Goal: Information Seeking & Learning: Find specific fact

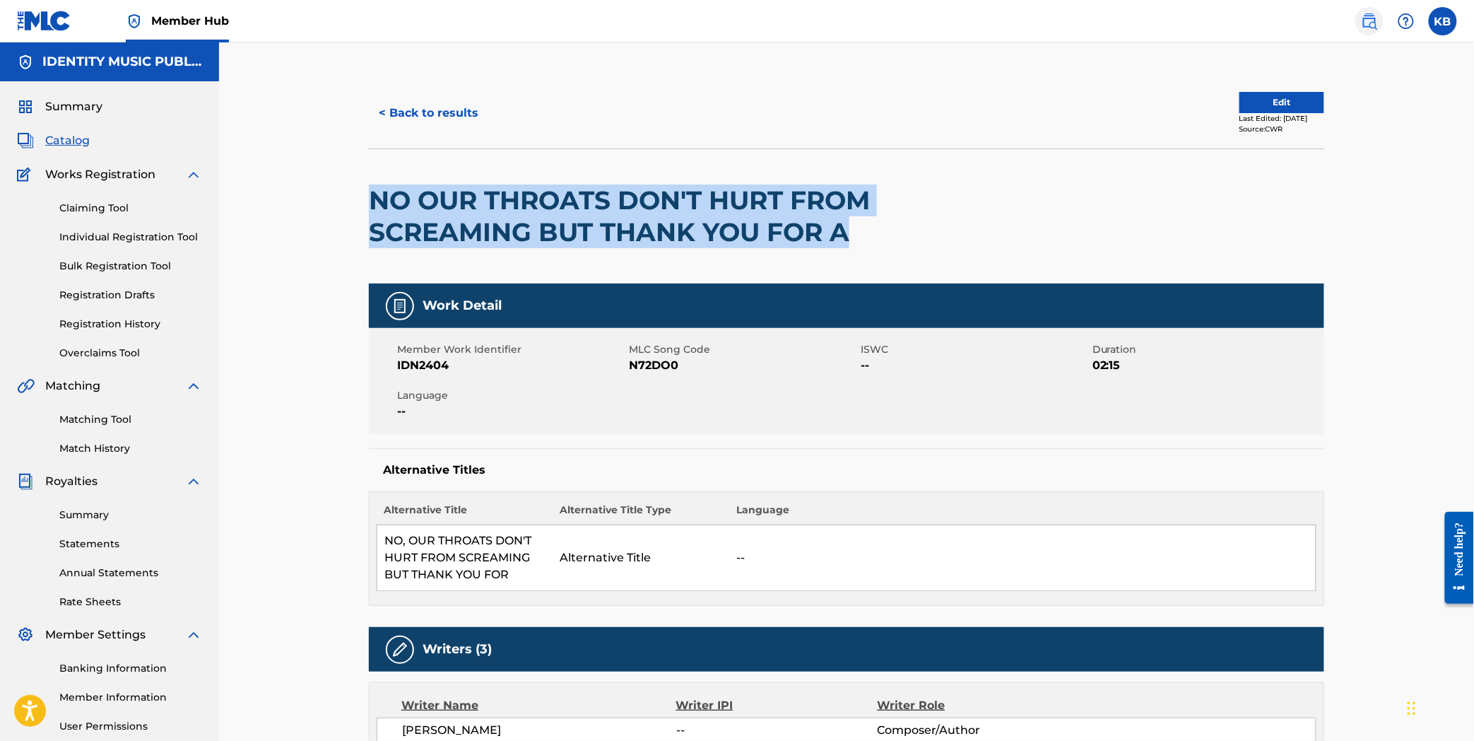
click at [1360, 27] on link at bounding box center [1369, 21] width 28 height 28
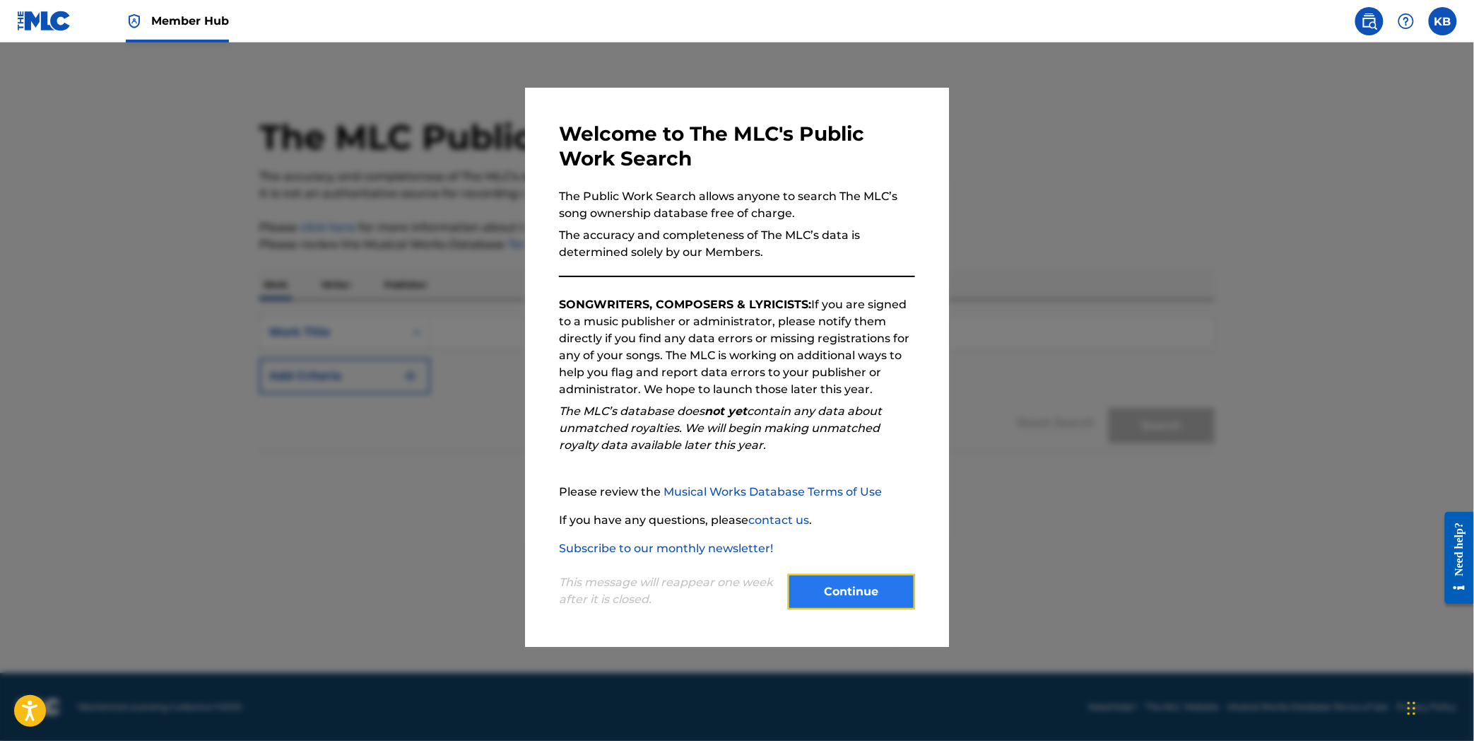
click at [868, 587] on button "Continue" at bounding box center [851, 591] width 127 height 35
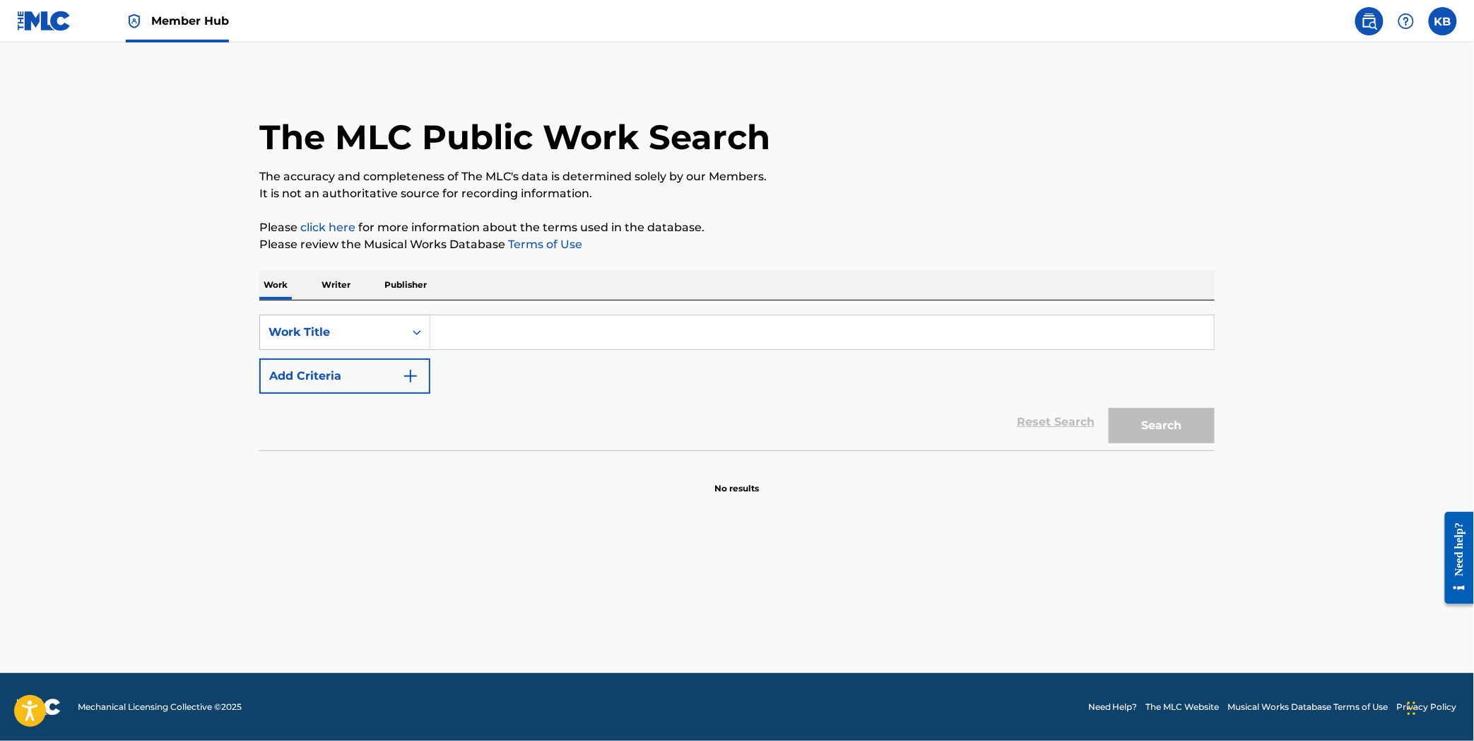
click at [527, 344] on input "Search Form" at bounding box center [822, 332] width 784 height 34
paste input "FLUXO"
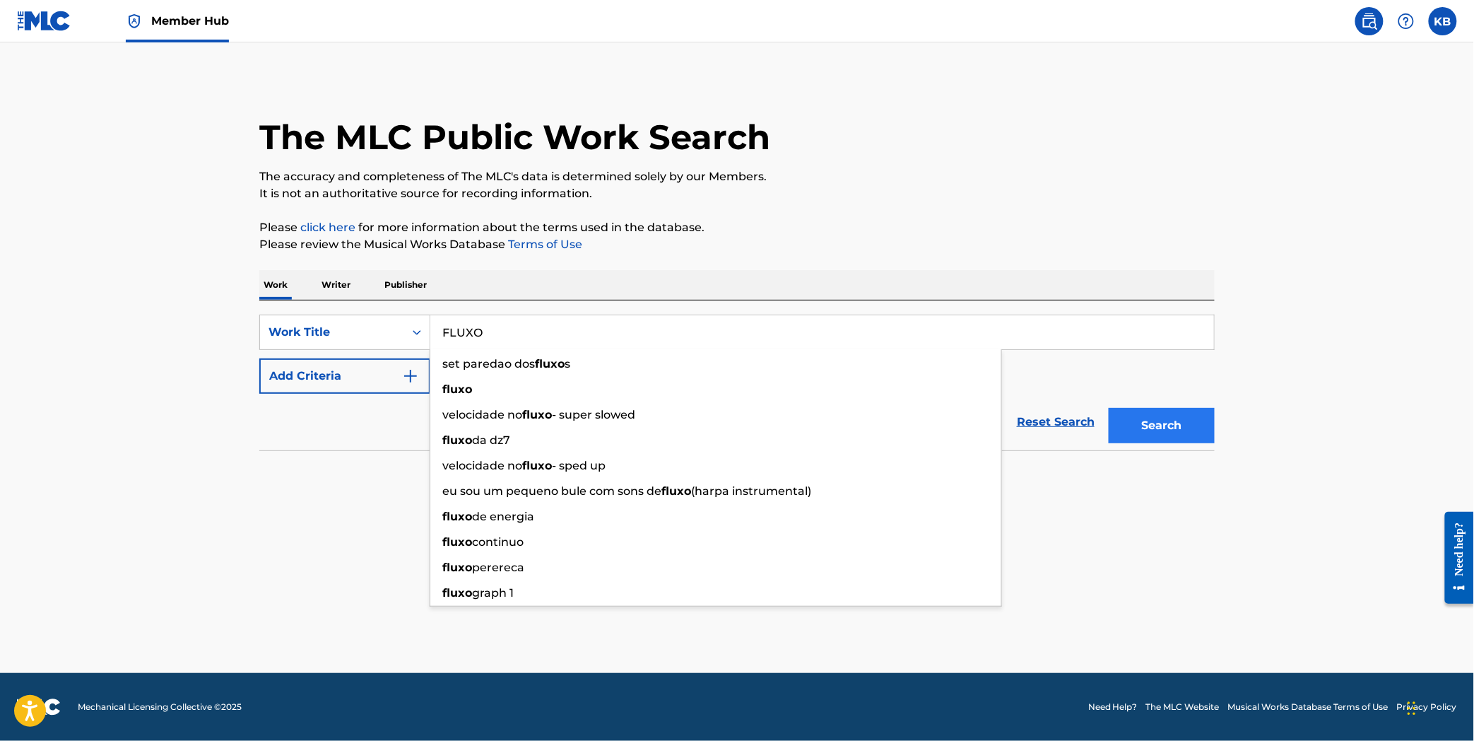
type input "FLUXO"
click at [1155, 416] on button "Search" at bounding box center [1162, 425] width 106 height 35
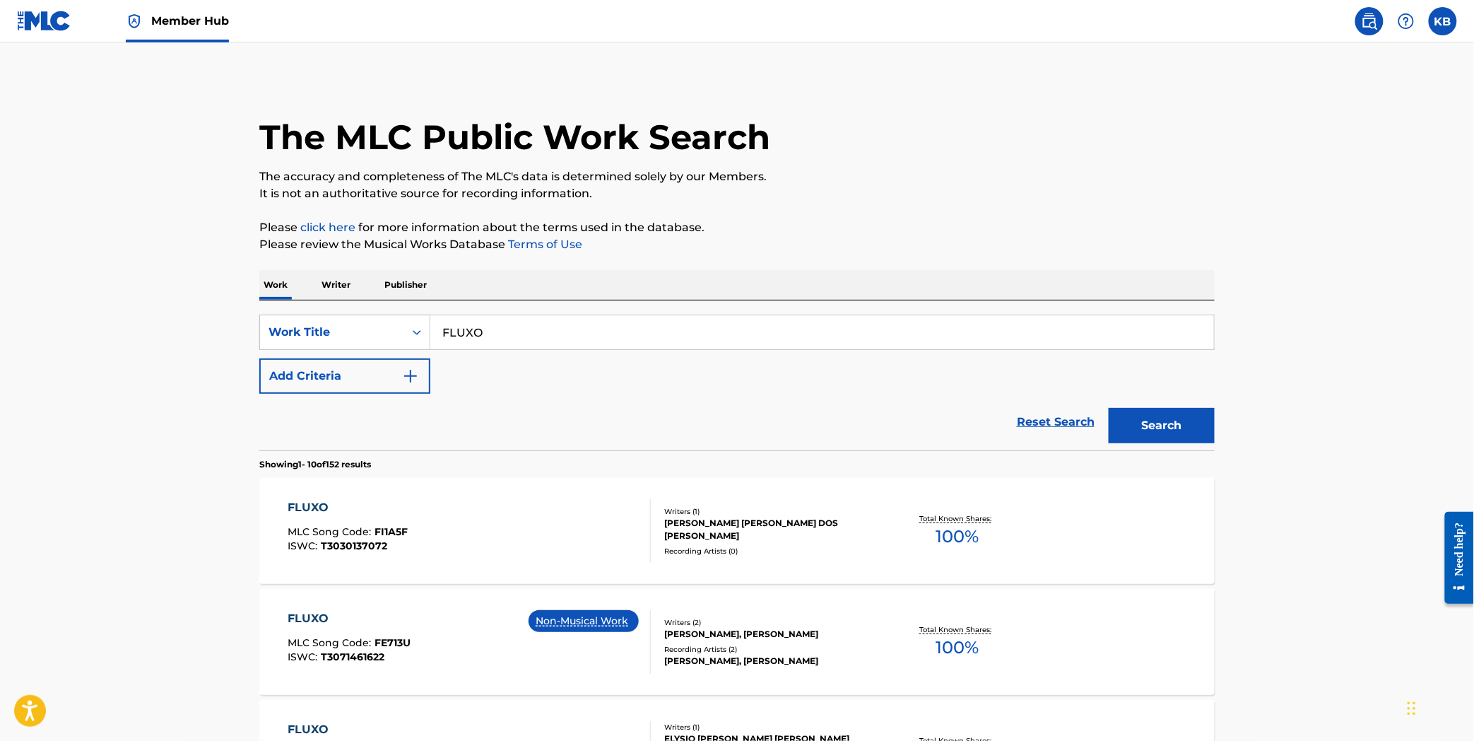
click at [575, 521] on div "FLUXO MLC Song Code : FI1A5F ISWC : T3030137072" at bounding box center [469, 531] width 363 height 64
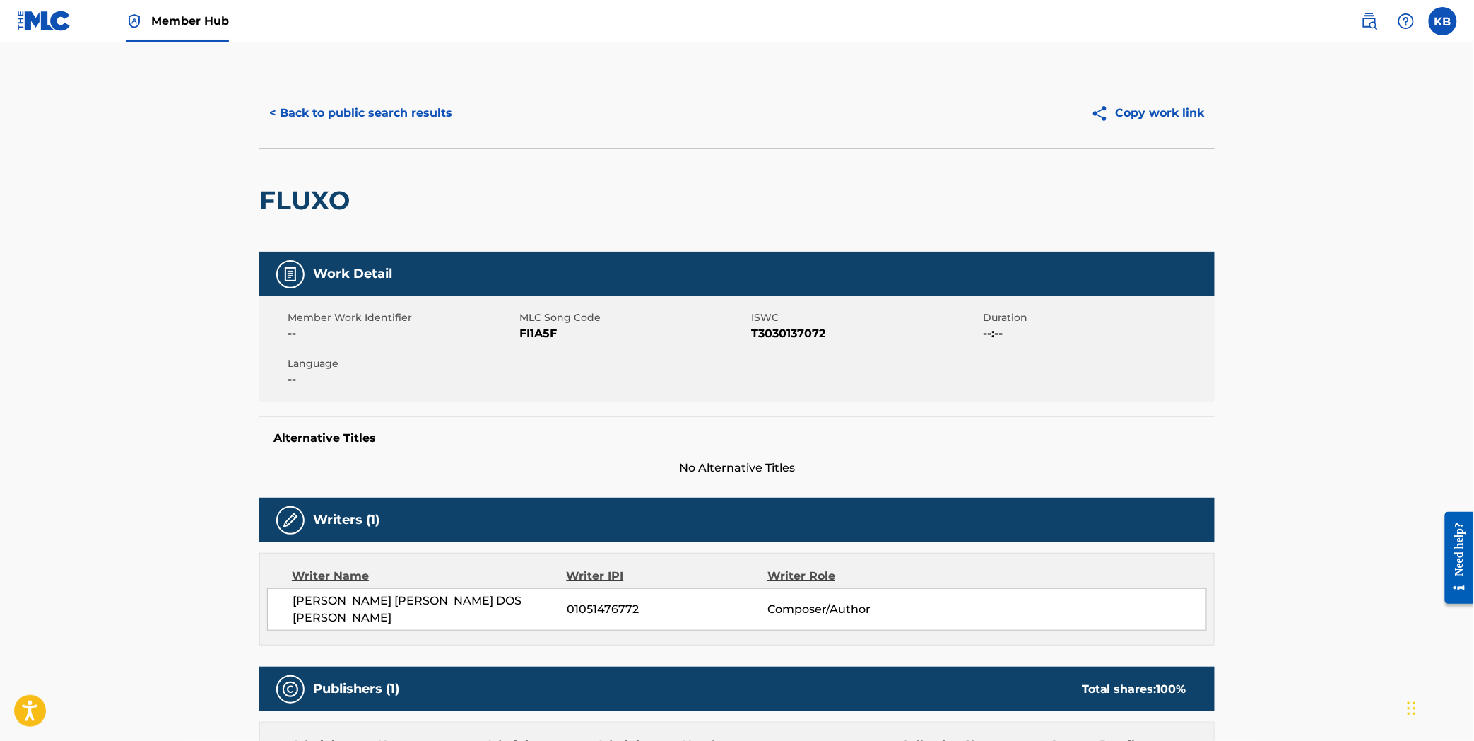
click at [397, 131] on div "< Back to public search results Copy work link" at bounding box center [736, 113] width 955 height 71
click at [396, 124] on button "< Back to public search results" at bounding box center [360, 112] width 203 height 35
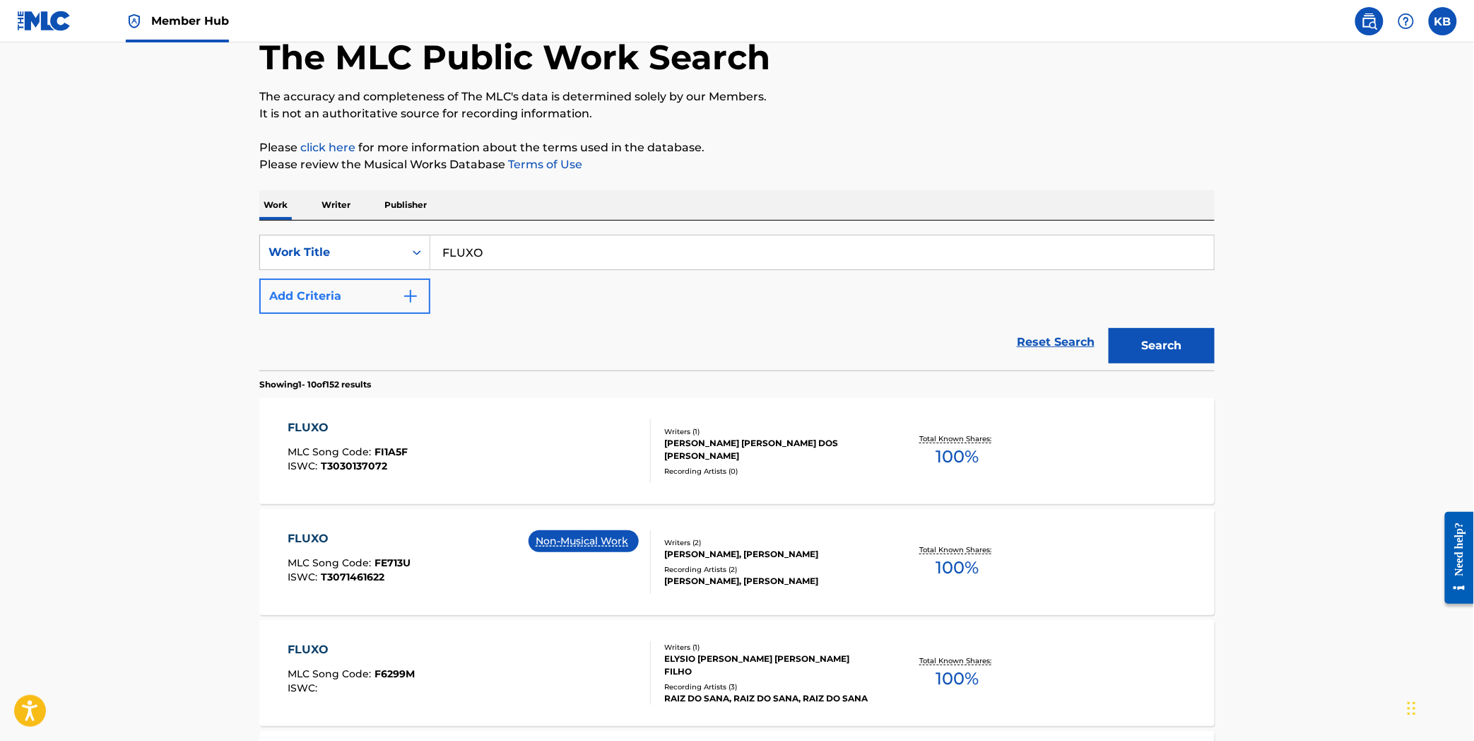
scroll to position [78, 0]
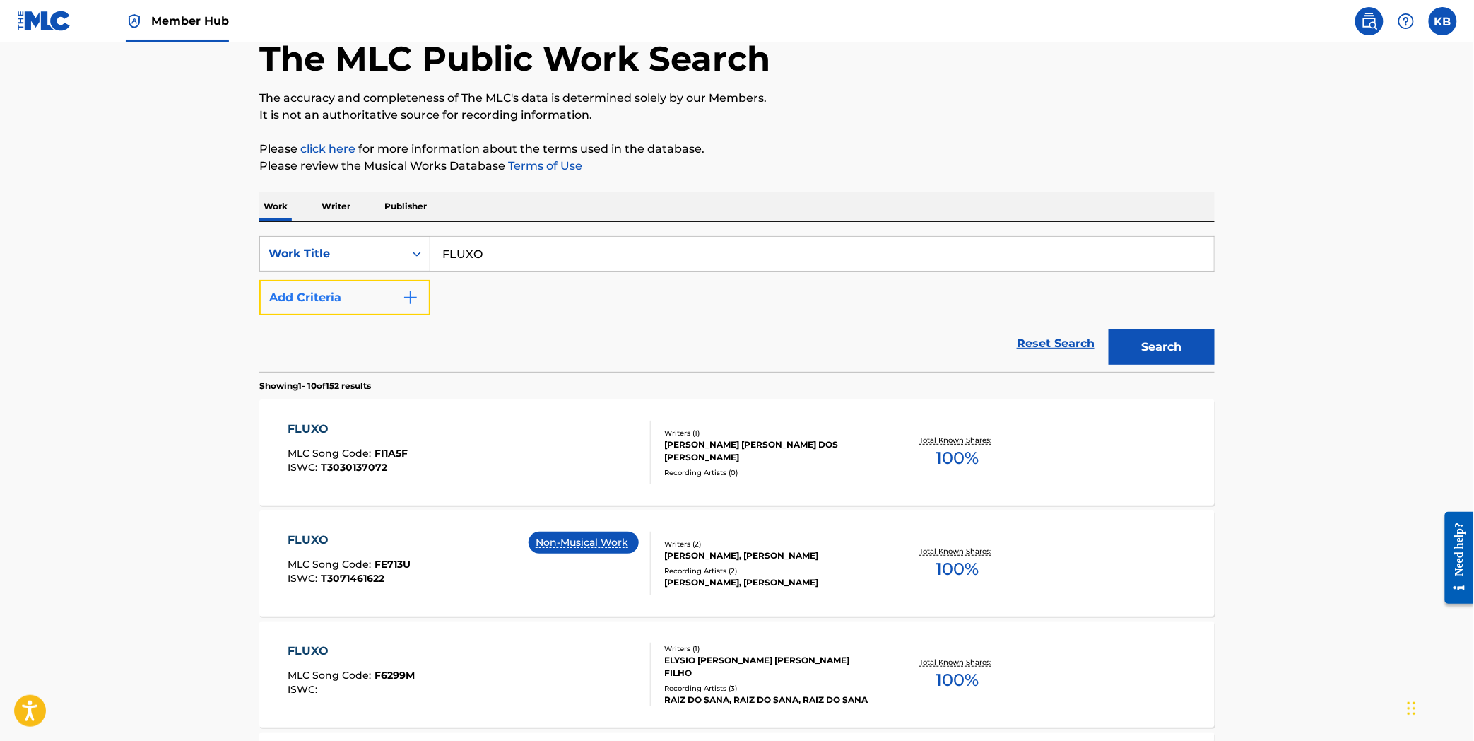
click at [373, 295] on button "Add Criteria" at bounding box center [344, 297] width 171 height 35
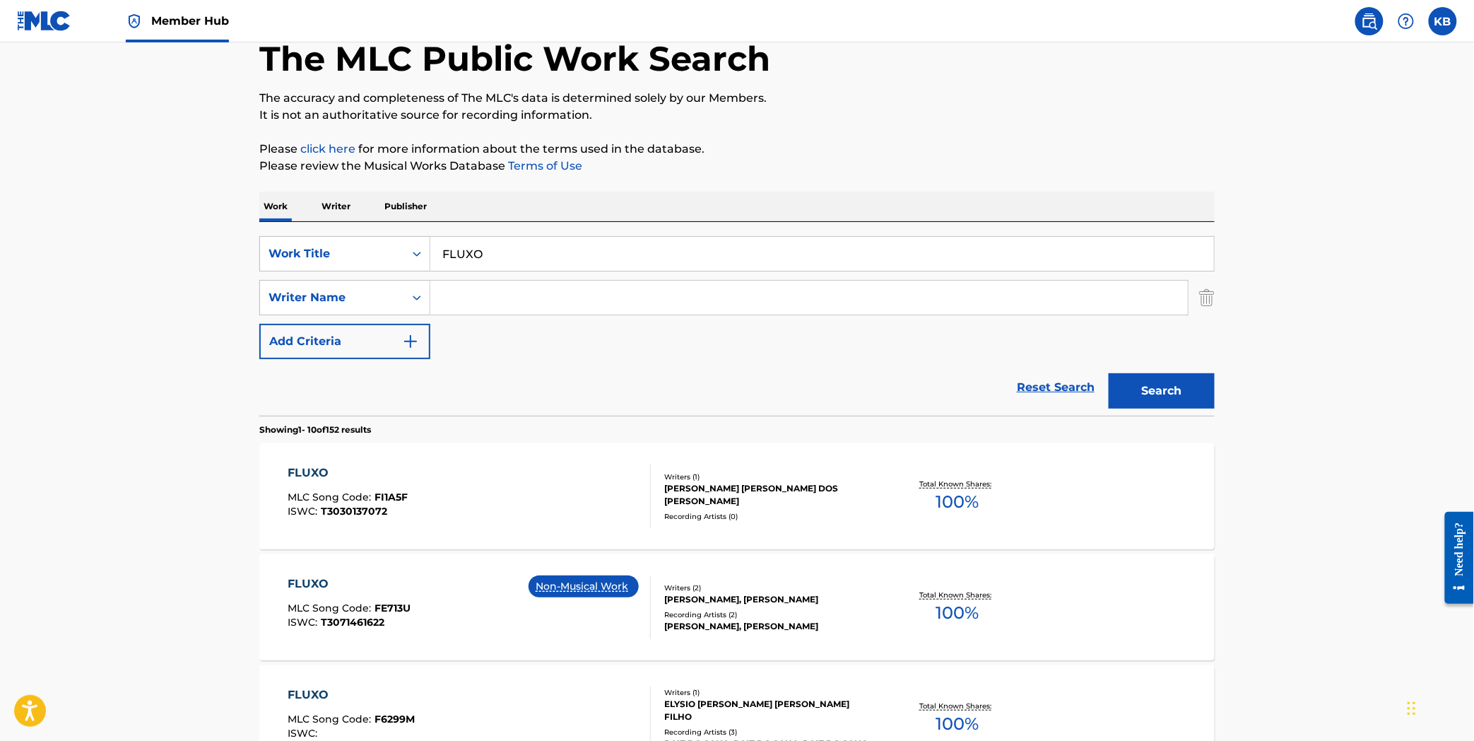
paste input "[PERSON_NAME]"
click at [1162, 401] on button "Search" at bounding box center [1162, 390] width 106 height 35
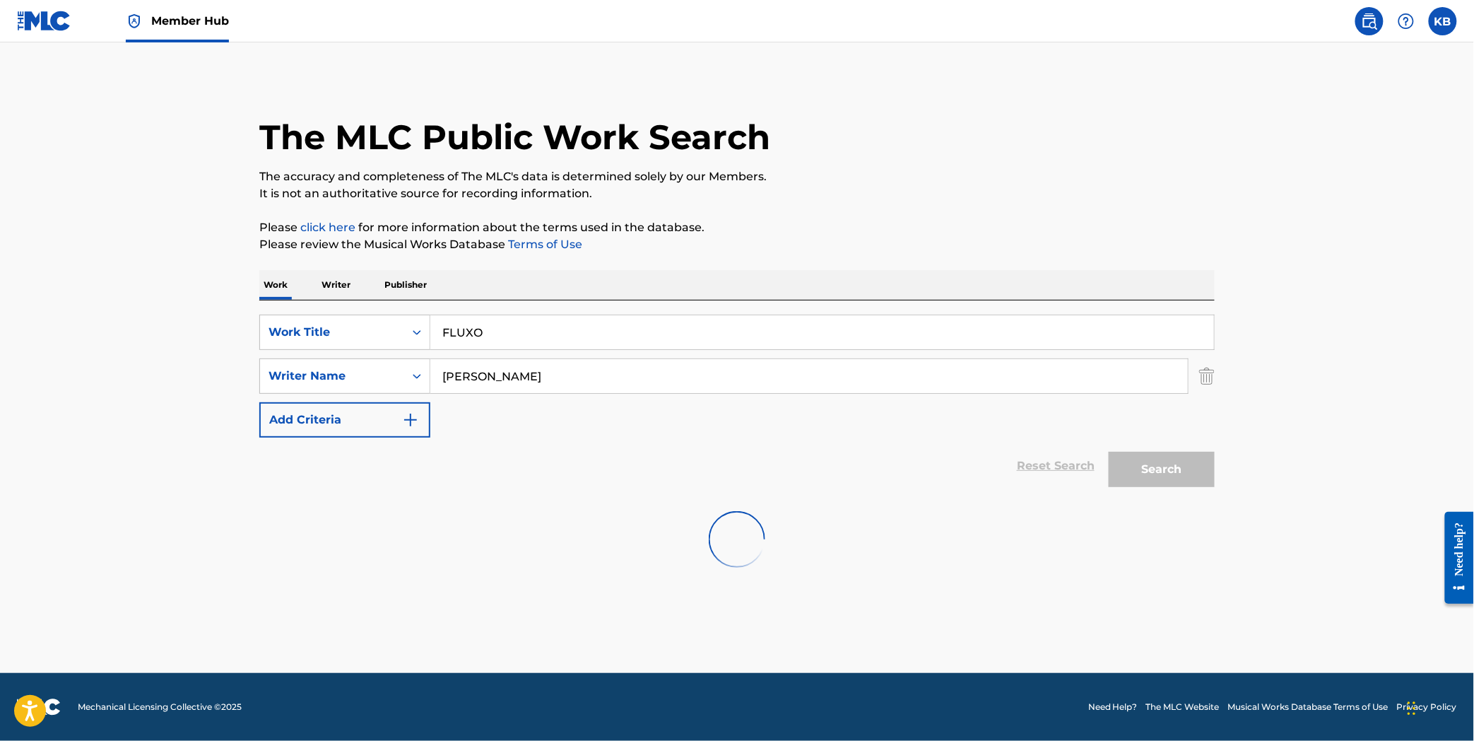
scroll to position [0, 0]
drag, startPoint x: 507, startPoint y: 377, endPoint x: 124, endPoint y: 446, distance: 389.2
click at [128, 444] on main "The MLC Public Work Search The accuracy and completeness of The MLC's data is d…" at bounding box center [737, 357] width 1474 height 630
type input "Pater"
click at [1109, 452] on button "Search" at bounding box center [1162, 469] width 106 height 35
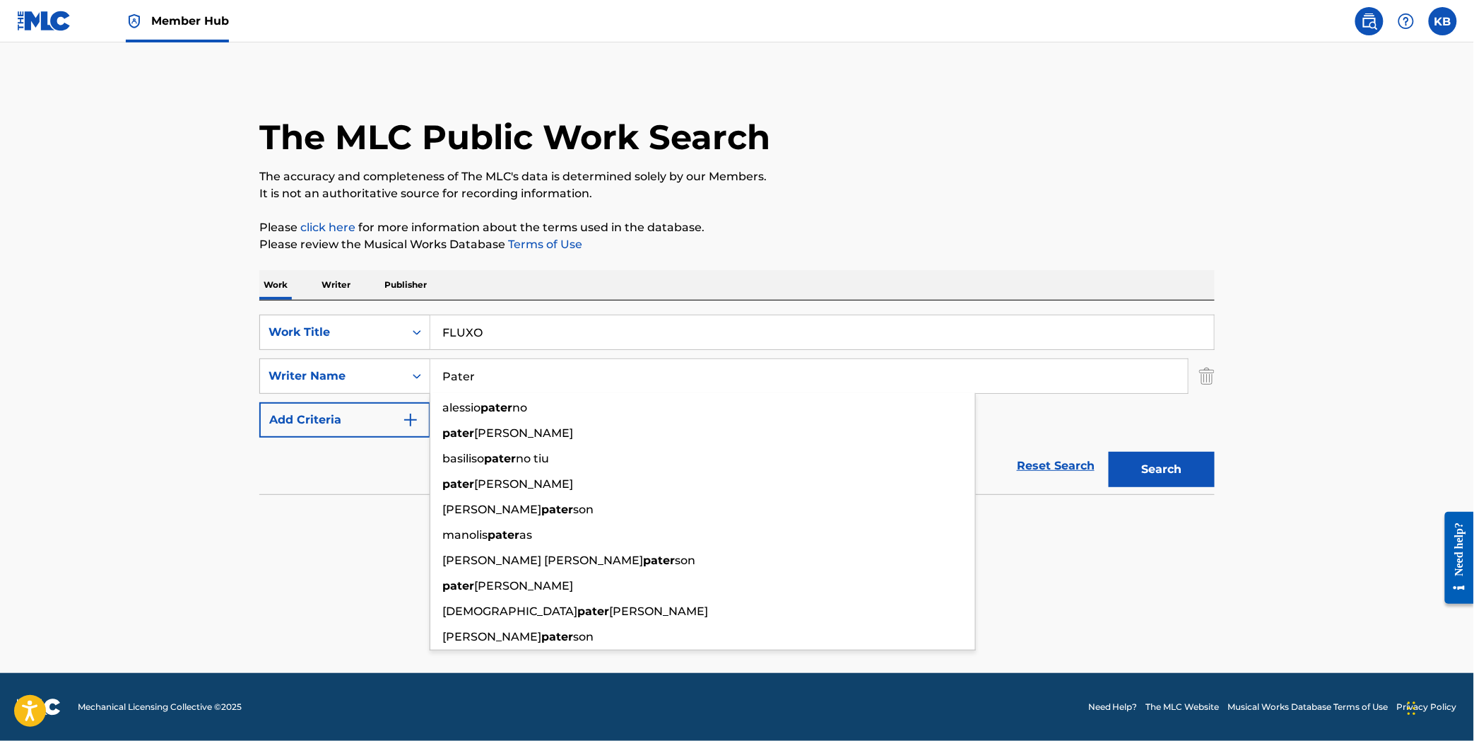
click at [1388, 231] on main "The MLC Public Work Search The accuracy and completeness of The MLC's data is d…" at bounding box center [737, 357] width 1474 height 630
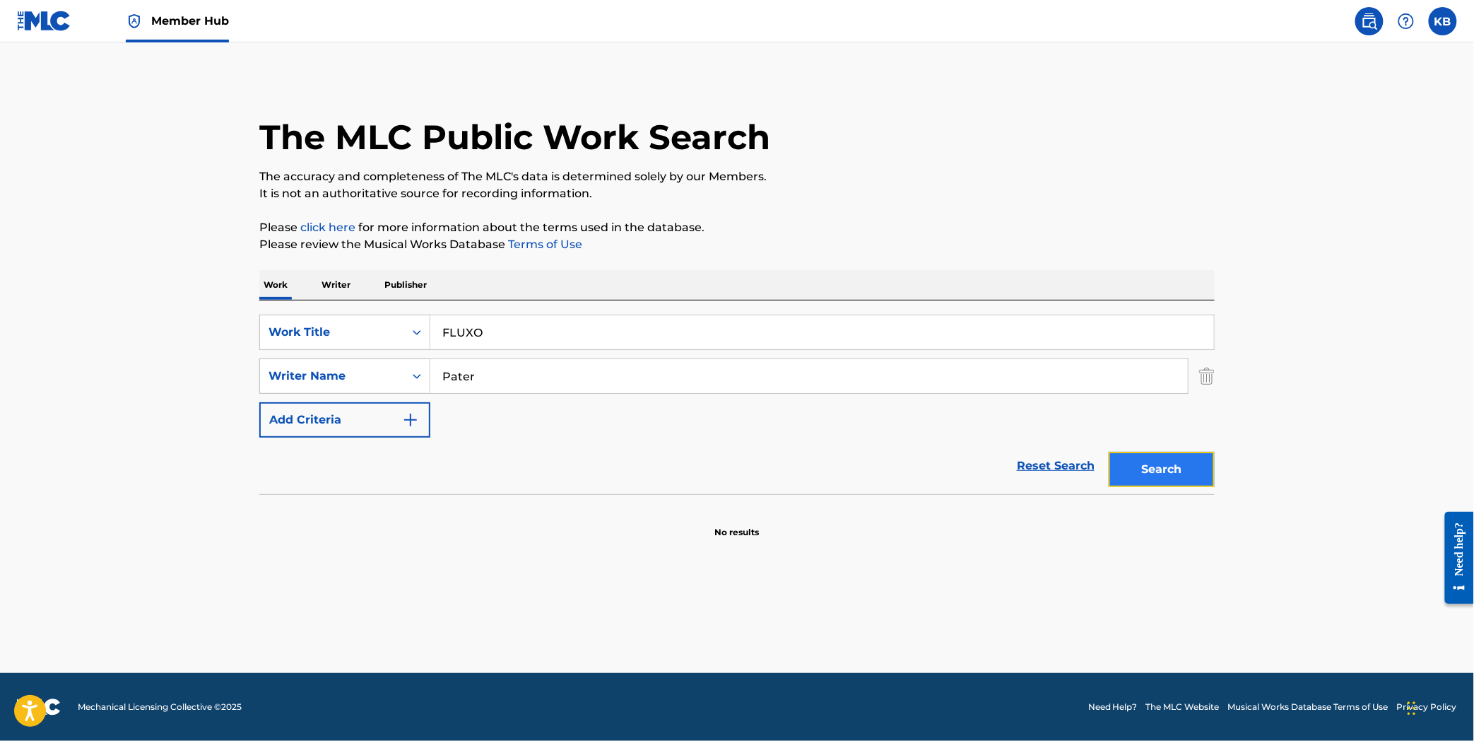
click at [1192, 471] on button "Search" at bounding box center [1162, 469] width 106 height 35
drag, startPoint x: 500, startPoint y: 322, endPoint x: 426, endPoint y: 329, distance: 73.9
click at [426, 329] on div "SearchWithCriteria53fec8c3-022f-4a11-b71b-67c8fdb37053 Work Title FLUXO" at bounding box center [736, 331] width 955 height 35
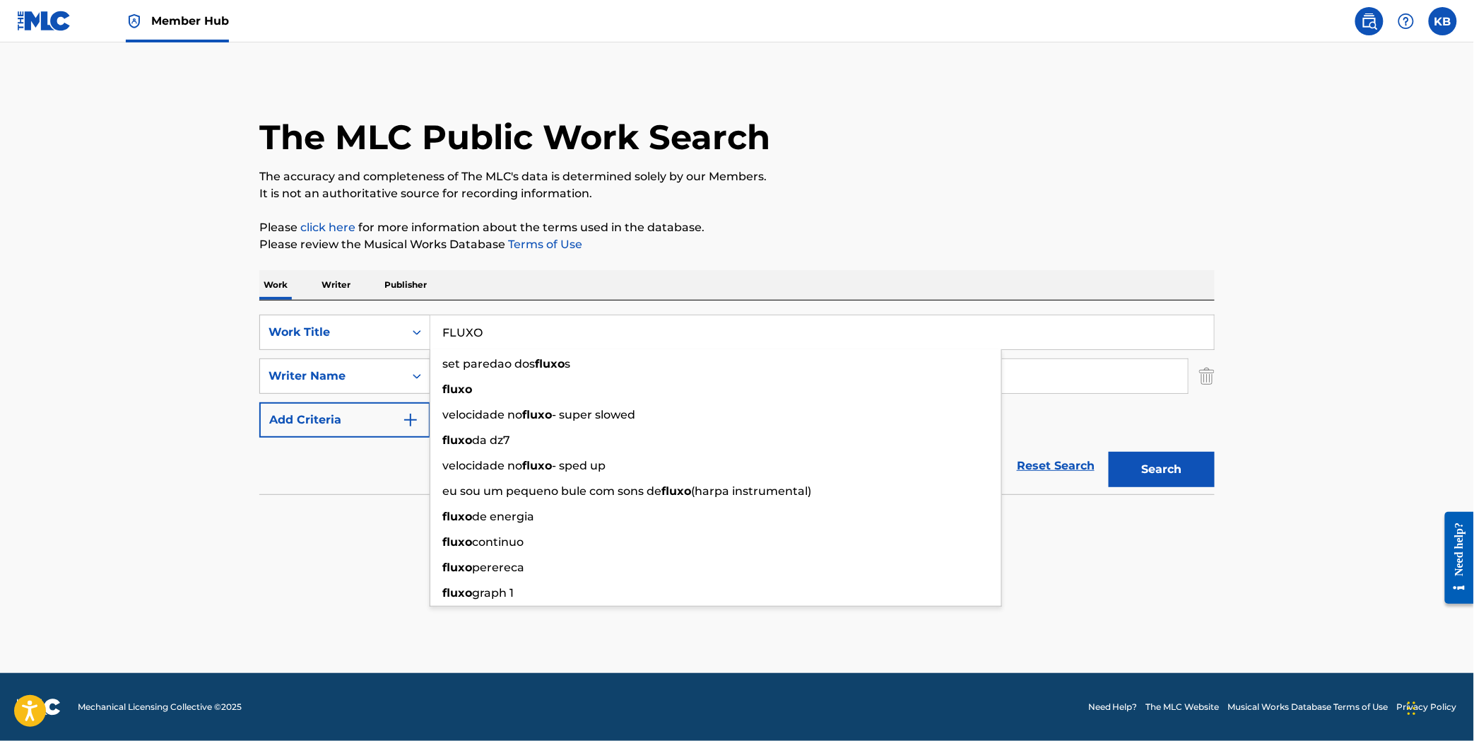
click at [584, 317] on input "FLUXO" at bounding box center [822, 332] width 784 height 34
click at [876, 185] on p "It is not an authoritative source for recording information." at bounding box center [736, 193] width 955 height 17
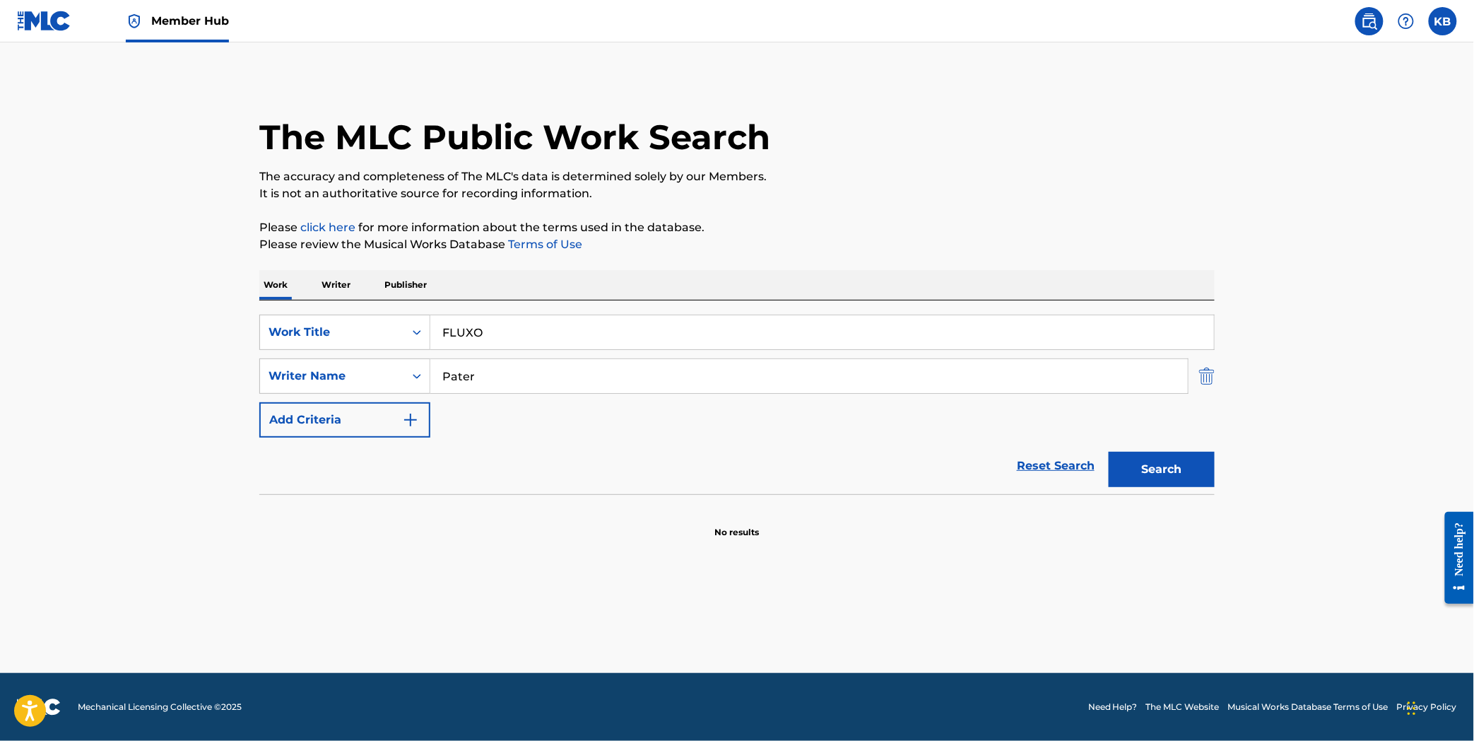
click at [1205, 375] on img "Search Form" at bounding box center [1207, 375] width 16 height 35
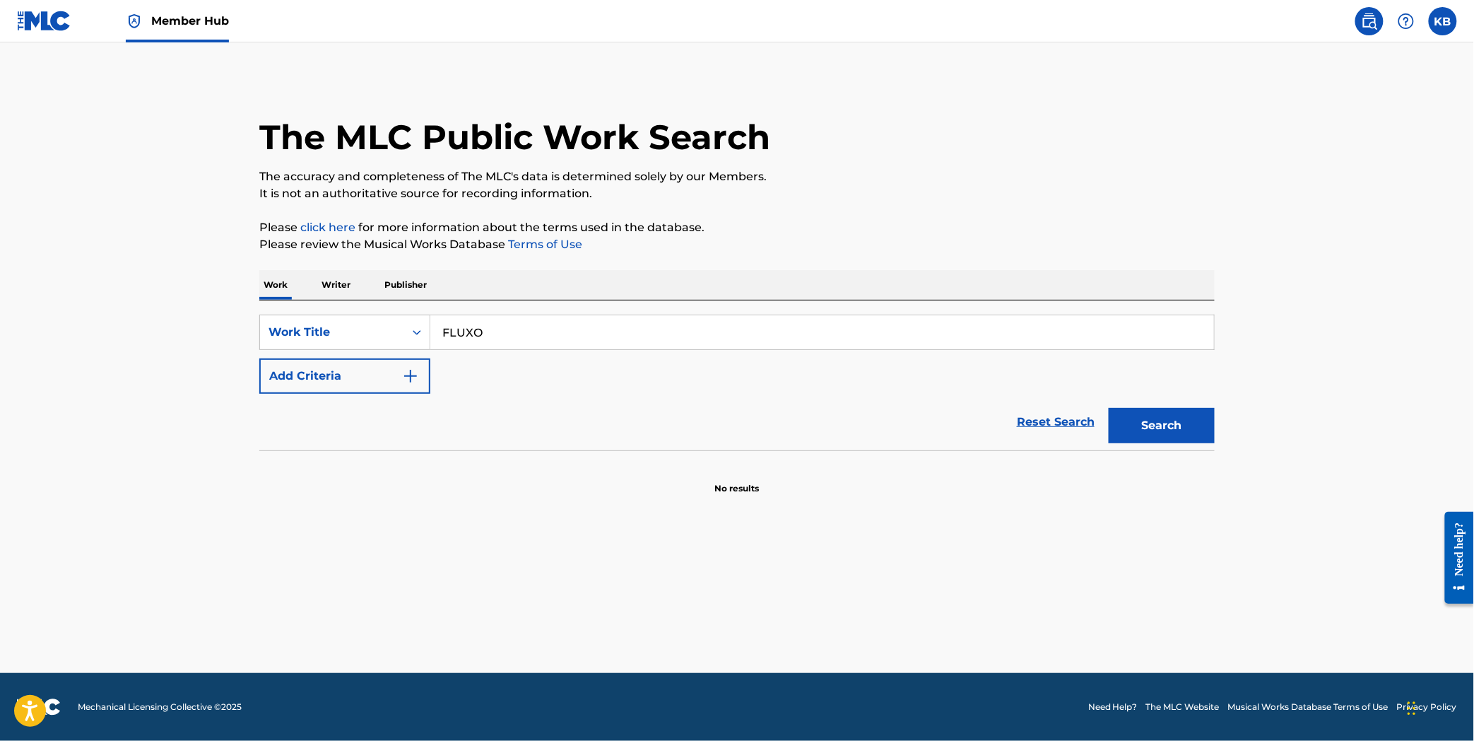
click at [507, 327] on input "FLUXO" at bounding box center [822, 332] width 784 height 34
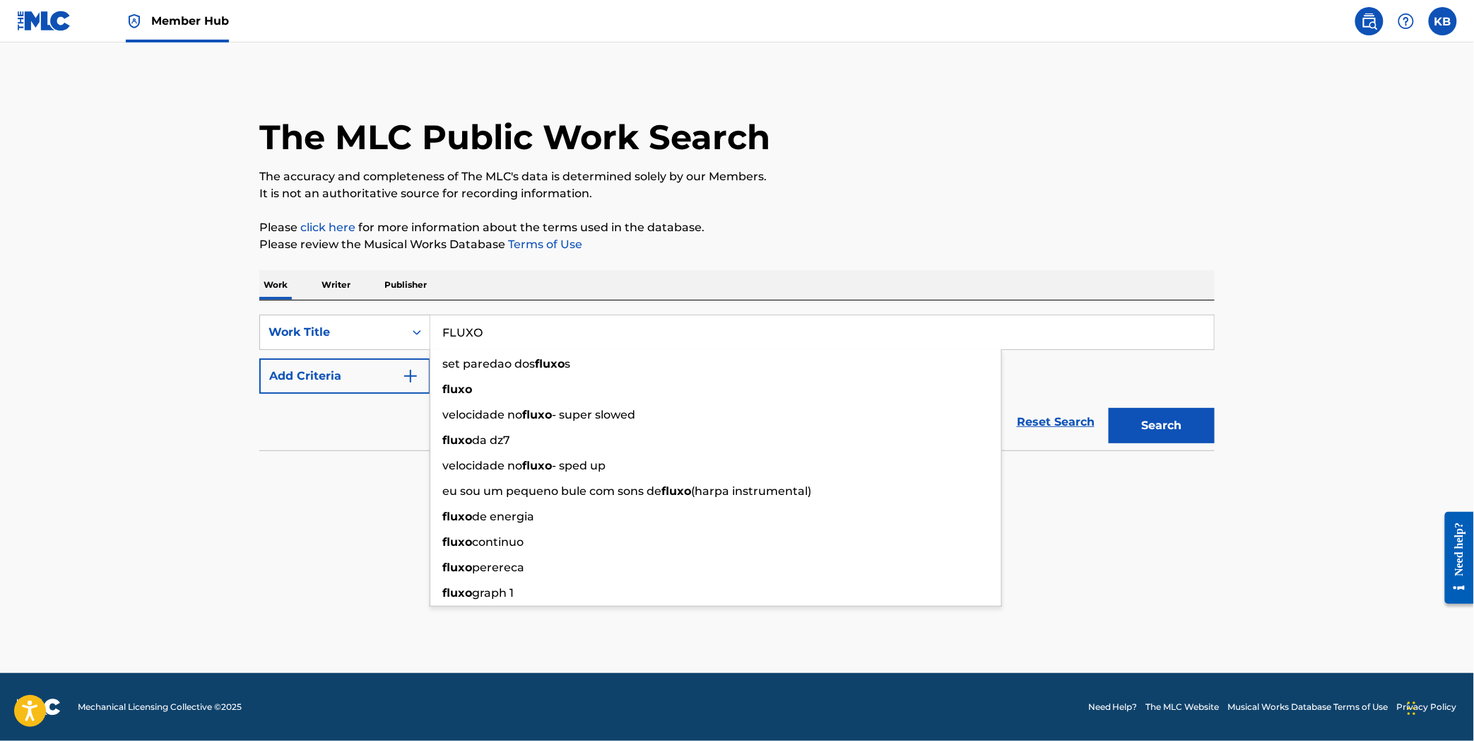
click at [507, 327] on input "FLUXO" at bounding box center [822, 332] width 784 height 34
paste input "NO DAMA"
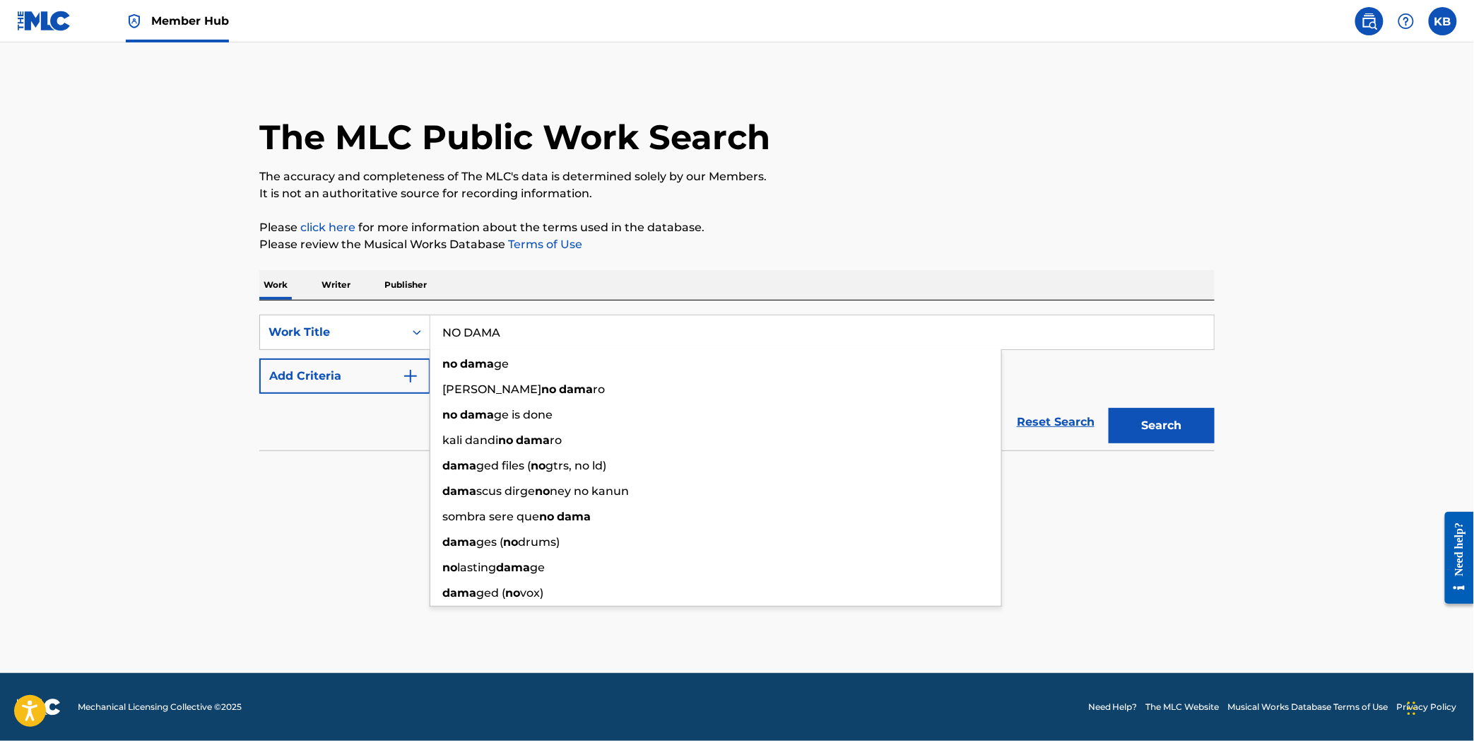
type input "NO DAMA"
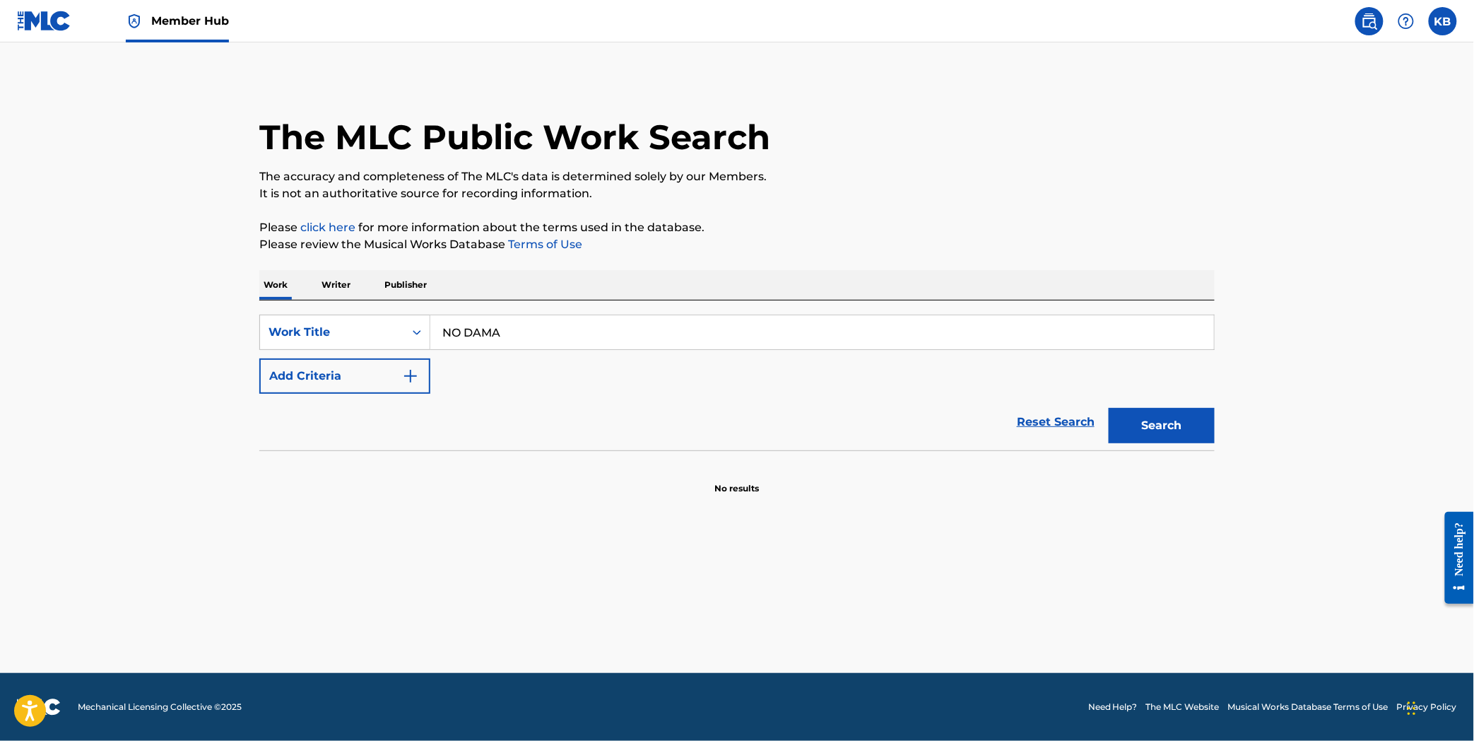
click at [1160, 223] on p "Please click here for more information about the terms used in the database." at bounding box center [736, 227] width 955 height 17
click at [1170, 437] on button "Search" at bounding box center [1162, 425] width 106 height 35
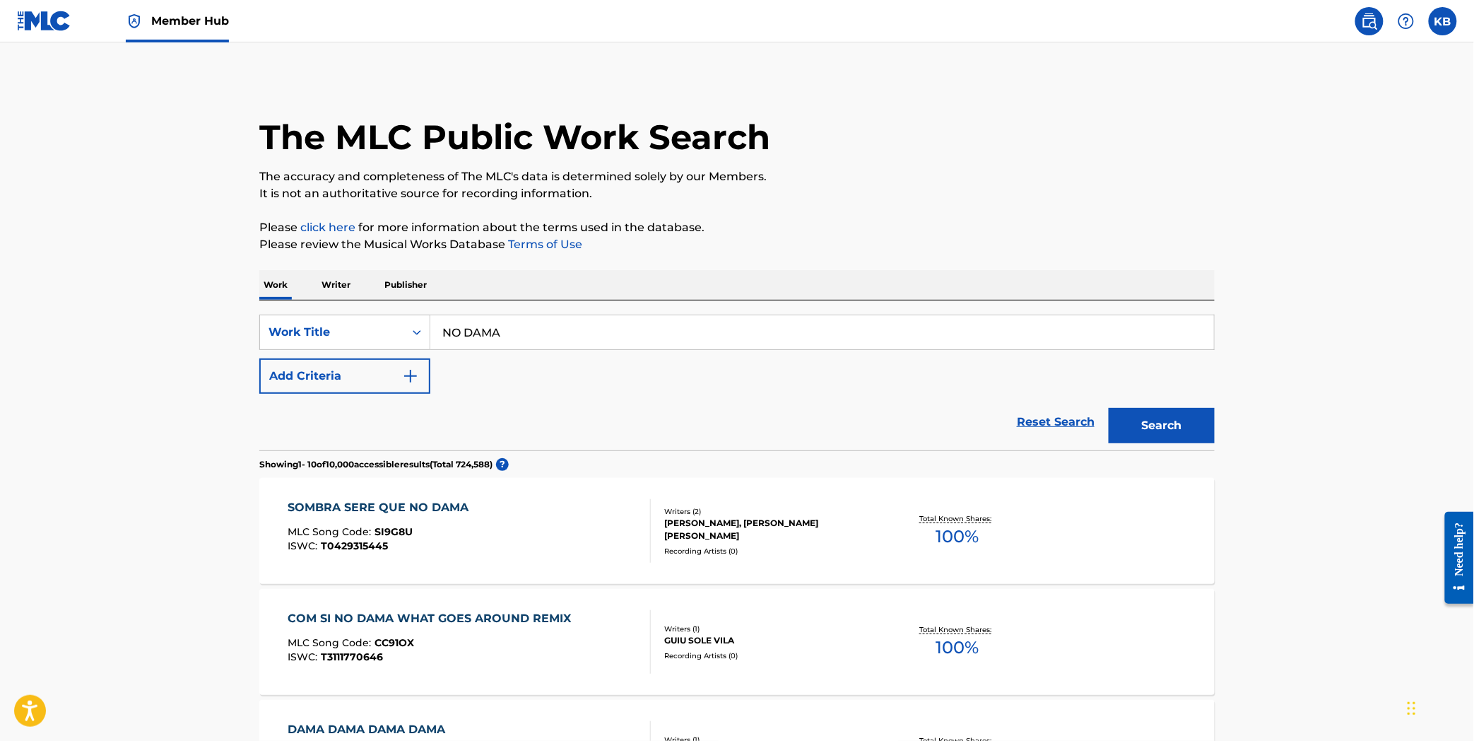
click at [878, 251] on p "Please review the Musical Works Database Terms of Use" at bounding box center [736, 244] width 955 height 17
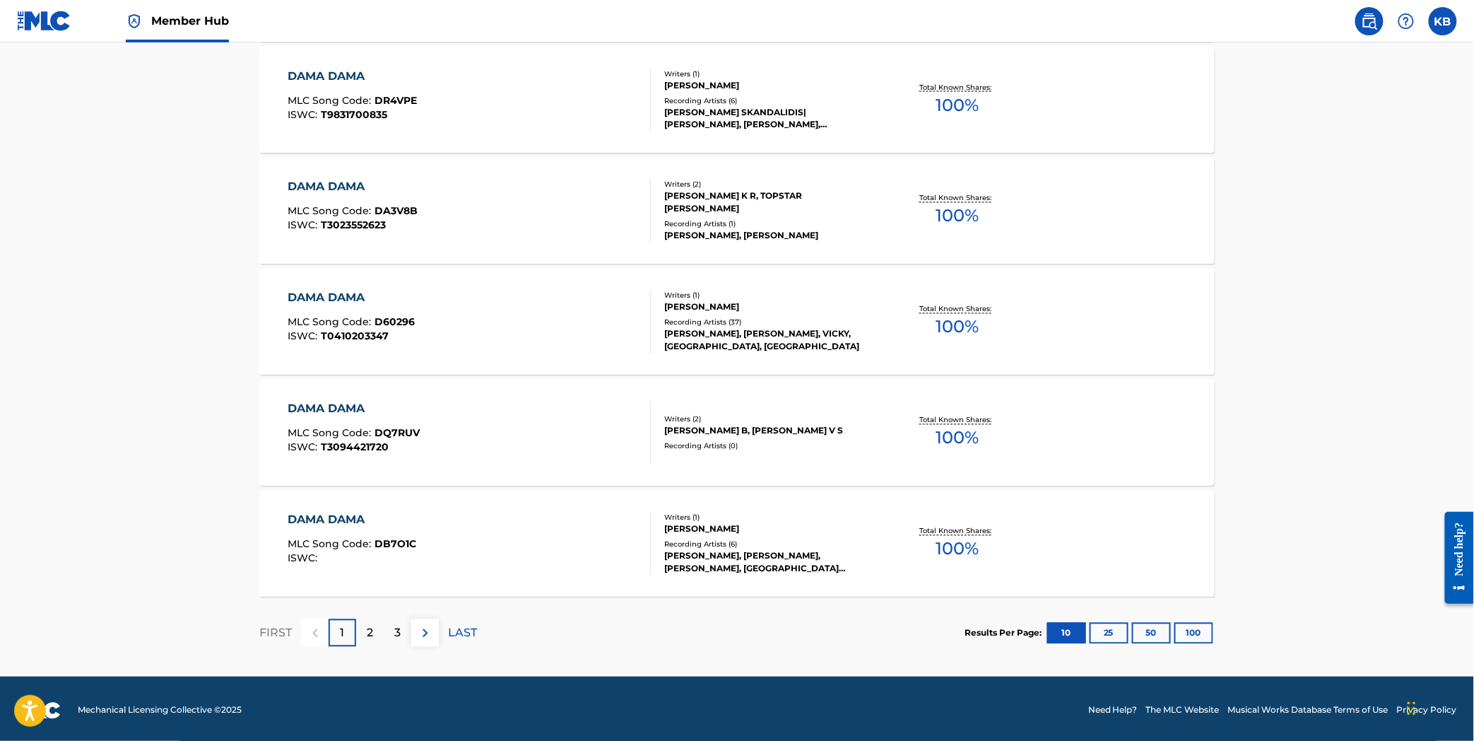
scroll to position [988, 0]
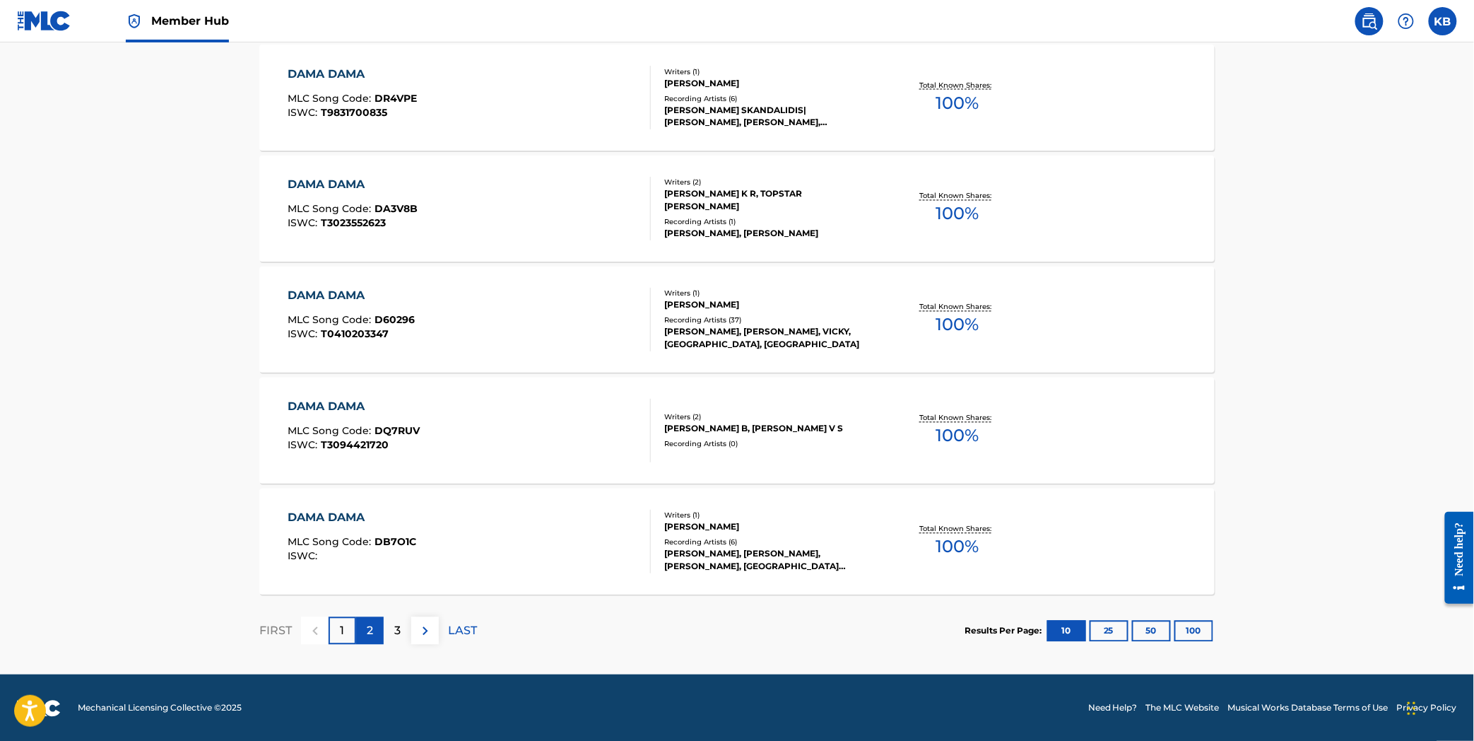
click at [363, 634] on div "2" at bounding box center [370, 631] width 28 height 28
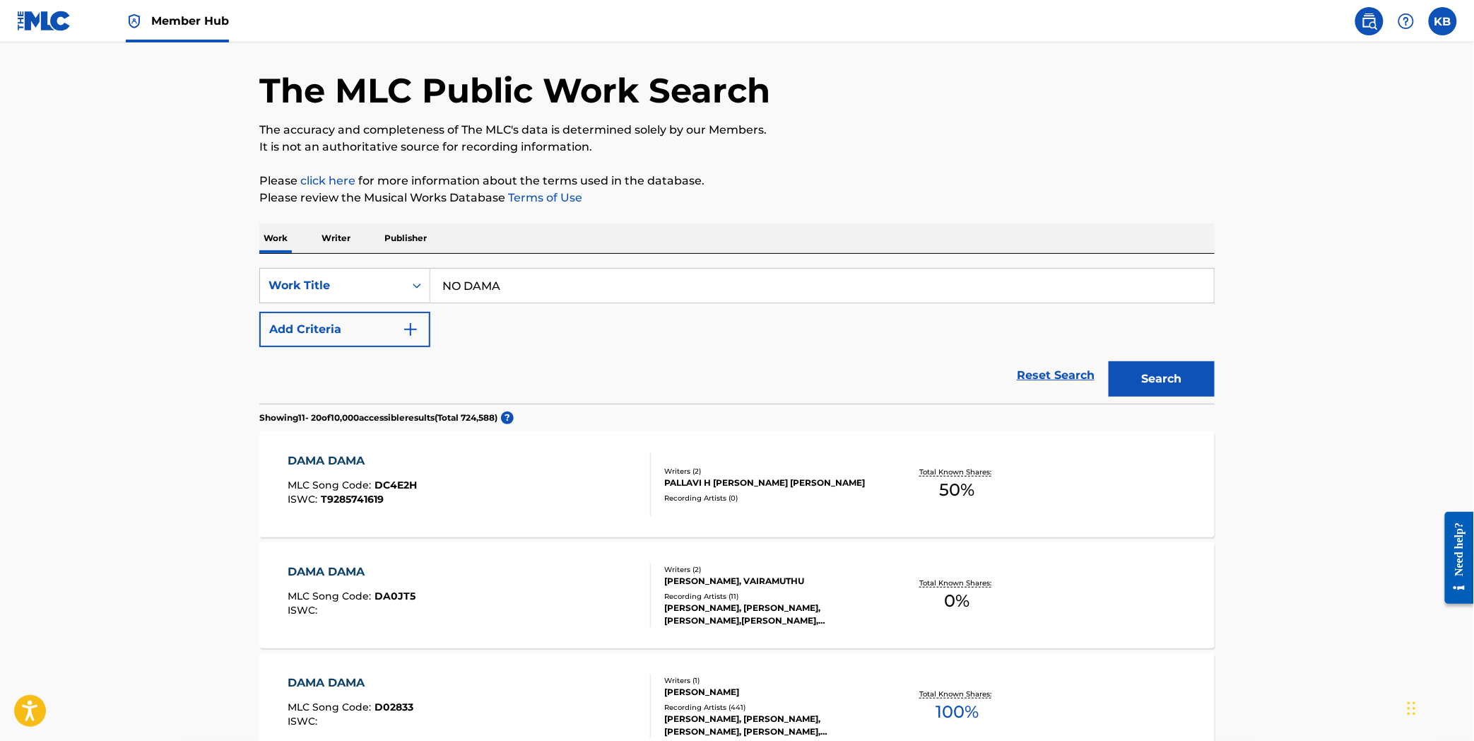
scroll to position [46, 0]
click at [698, 355] on div "Reset Search Search" at bounding box center [736, 376] width 955 height 57
click at [1181, 375] on button "Search" at bounding box center [1162, 379] width 106 height 35
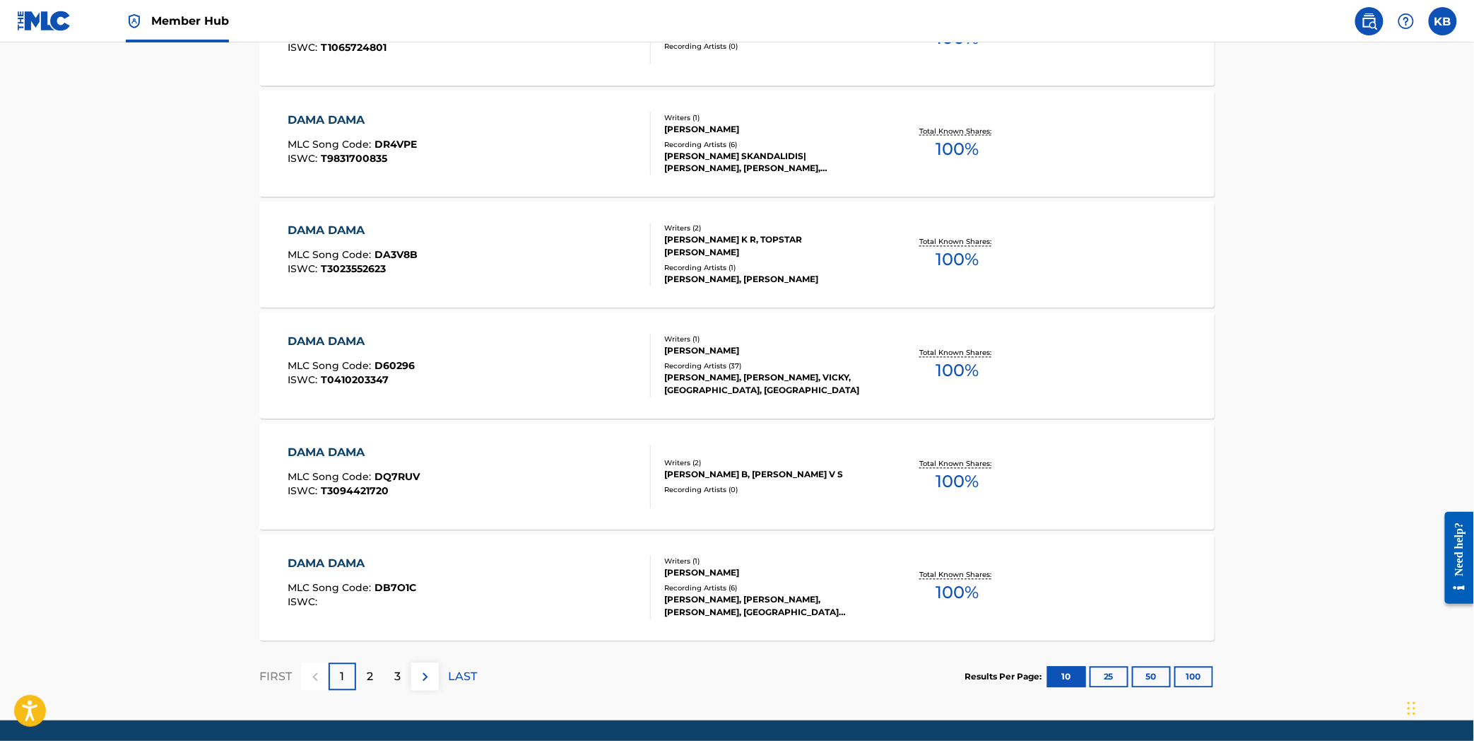
scroll to position [988, 0]
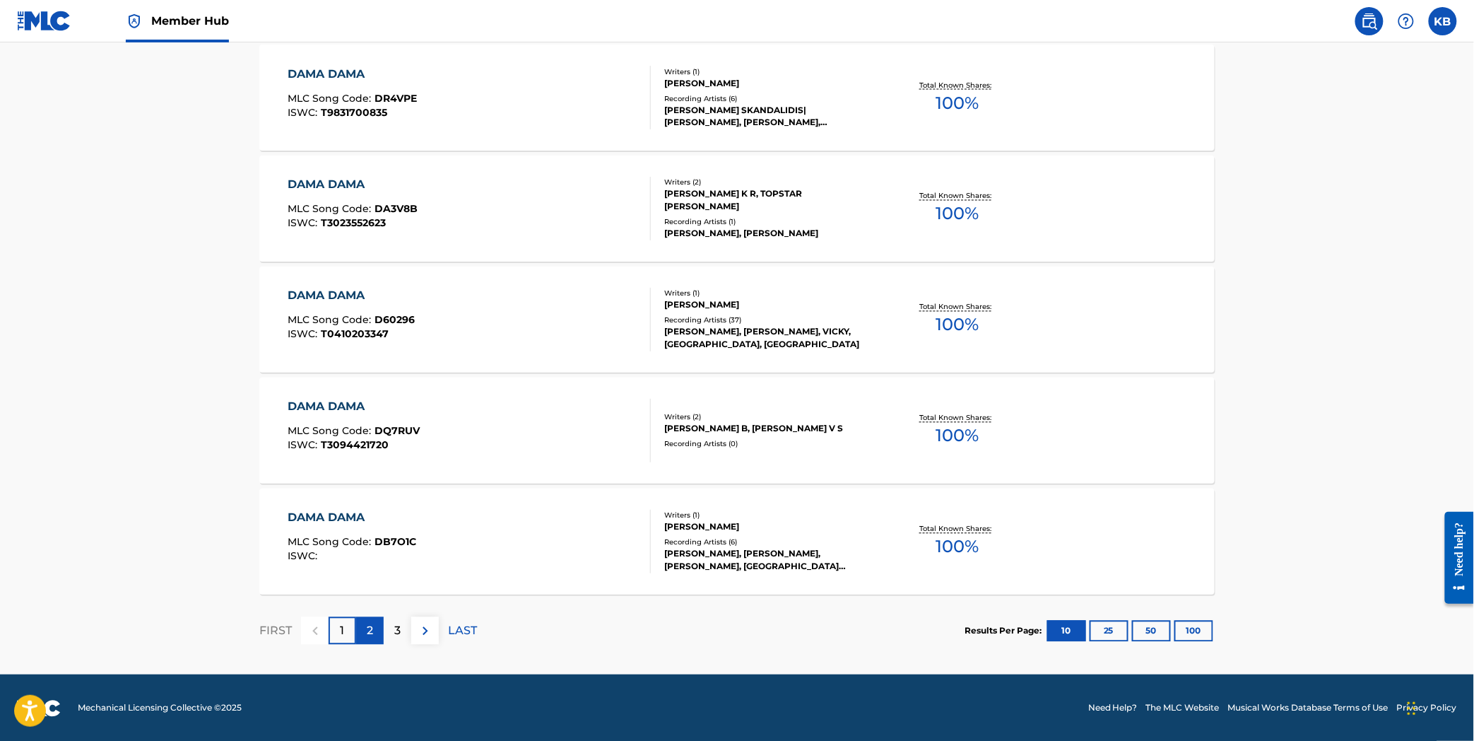
click at [367, 640] on div "2" at bounding box center [370, 631] width 28 height 28
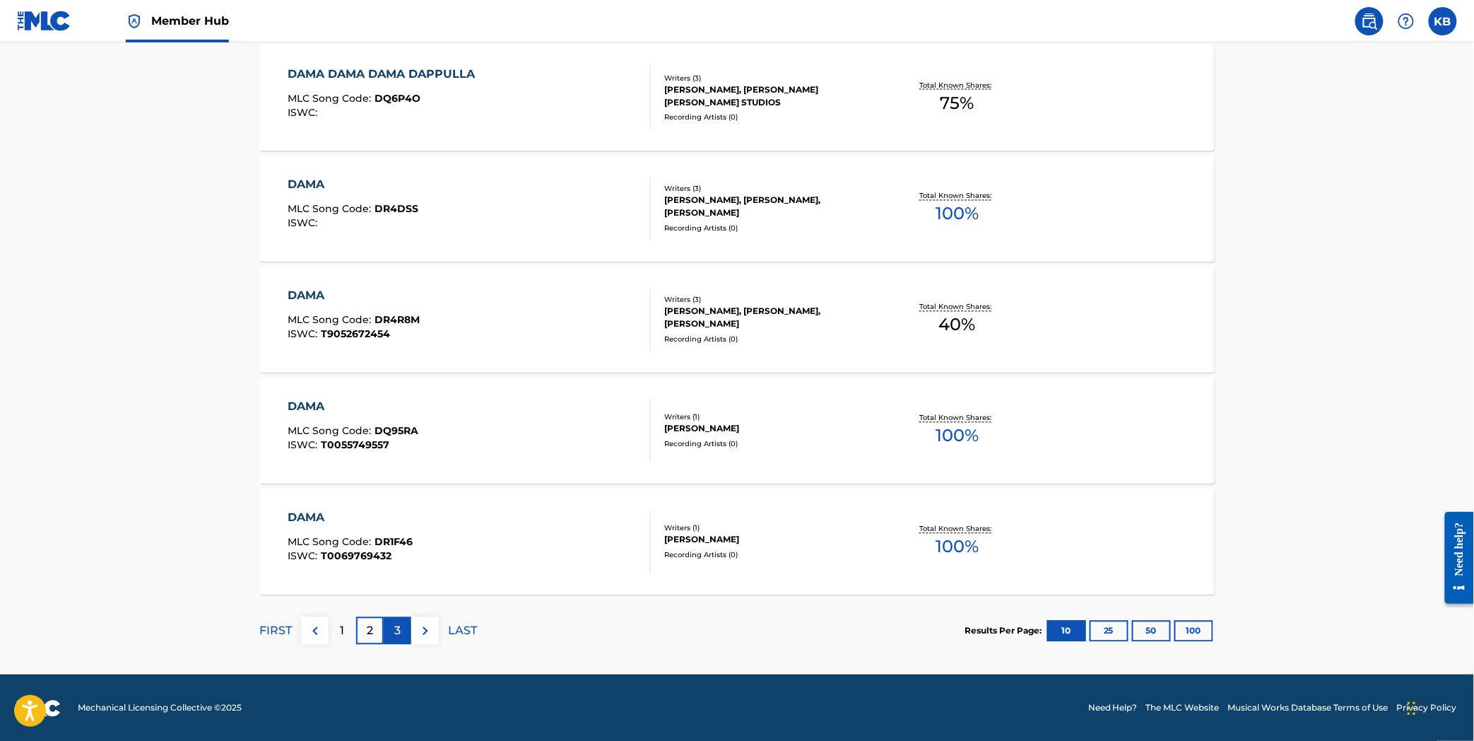
click at [398, 631] on p "3" at bounding box center [397, 631] width 6 height 17
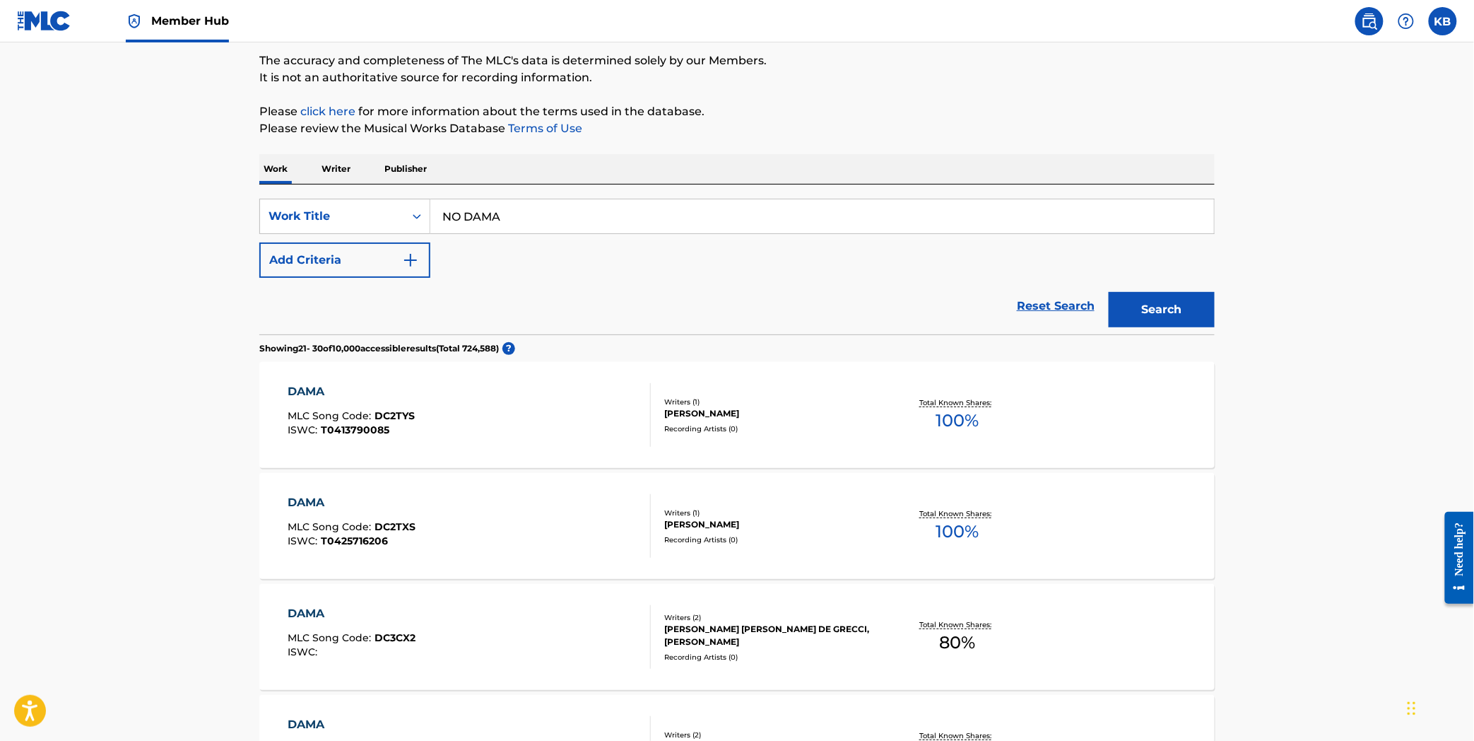
scroll to position [314, 0]
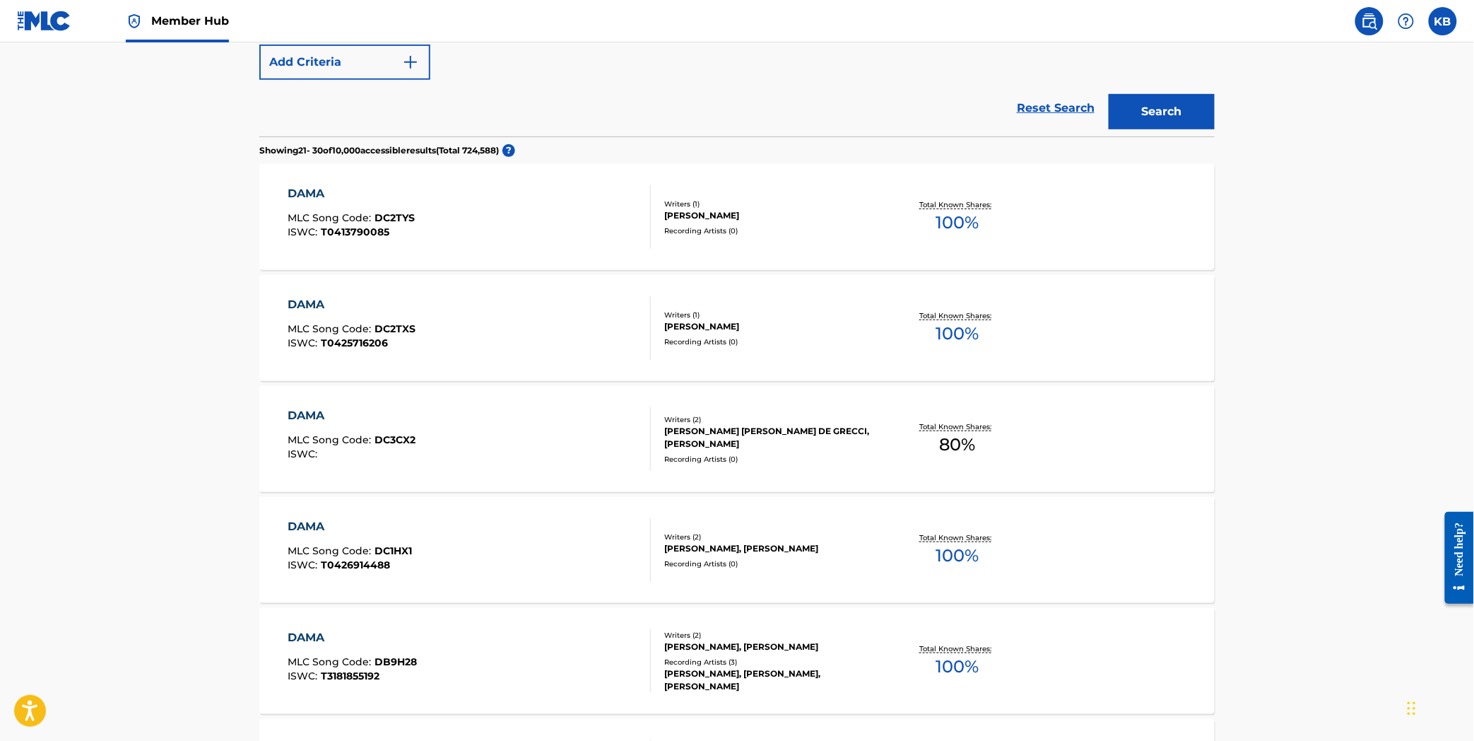
click at [1245, 493] on main "The MLC Public Work Search The accuracy and completeness of The MLC's data is d…" at bounding box center [737, 539] width 1474 height 1620
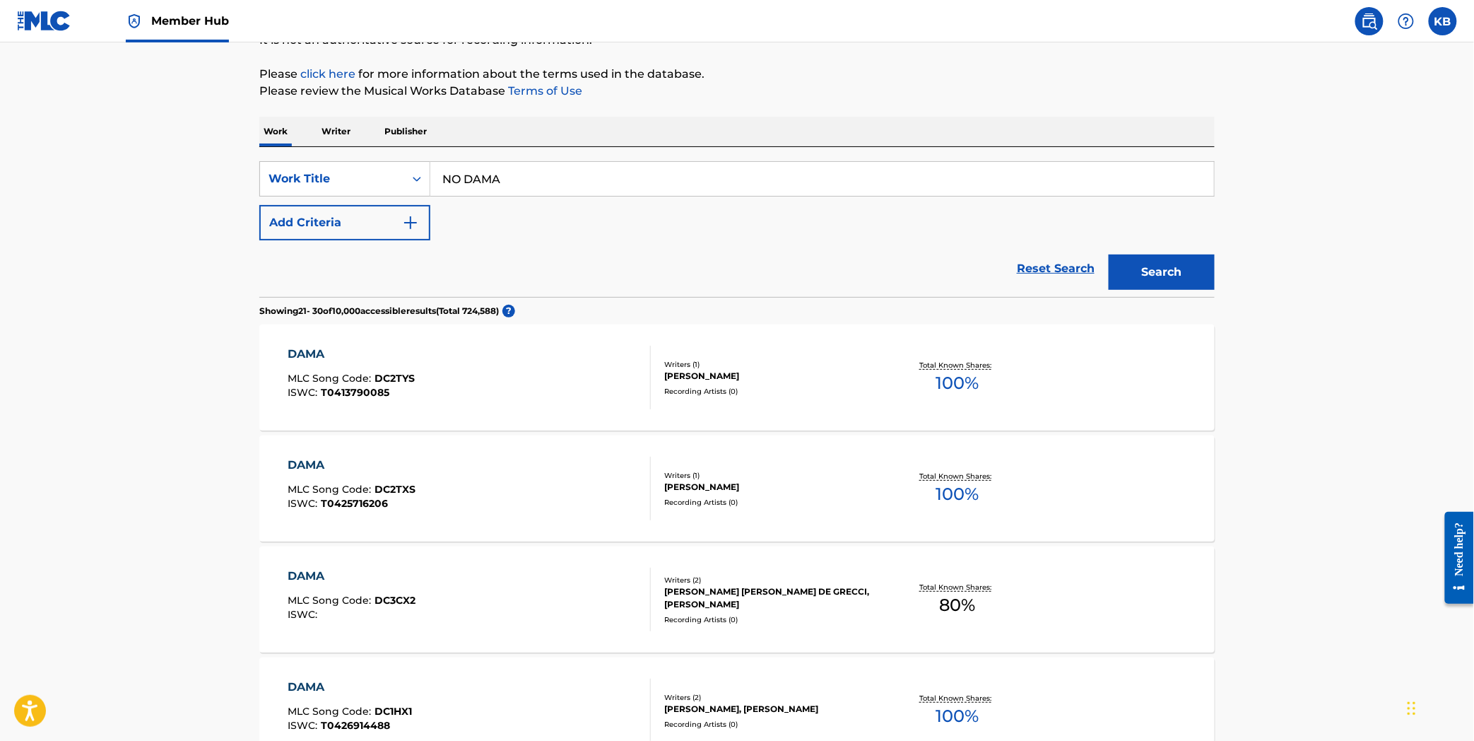
scroll to position [0, 0]
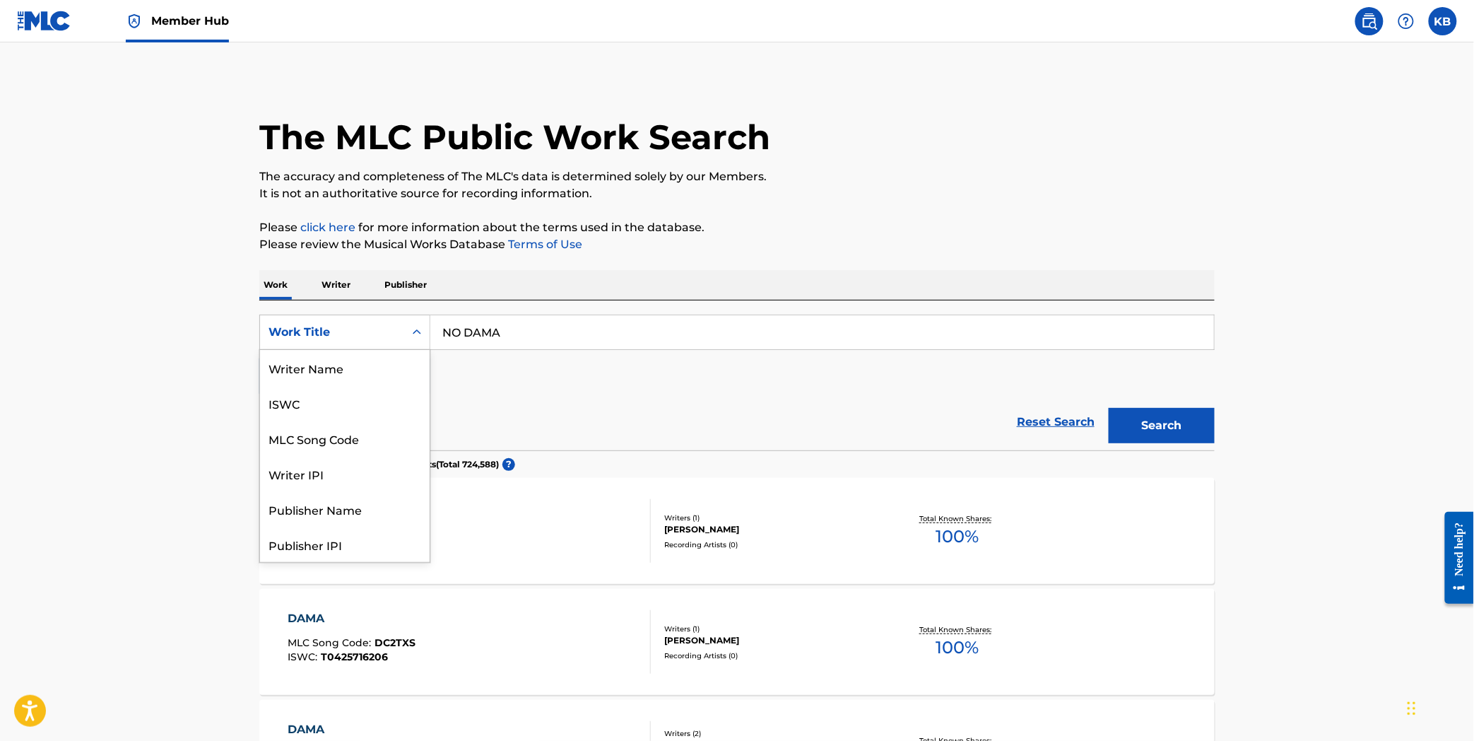
click at [312, 334] on div "Work Title" at bounding box center [332, 332] width 127 height 17
click at [339, 285] on p "Writer" at bounding box center [335, 285] width 37 height 30
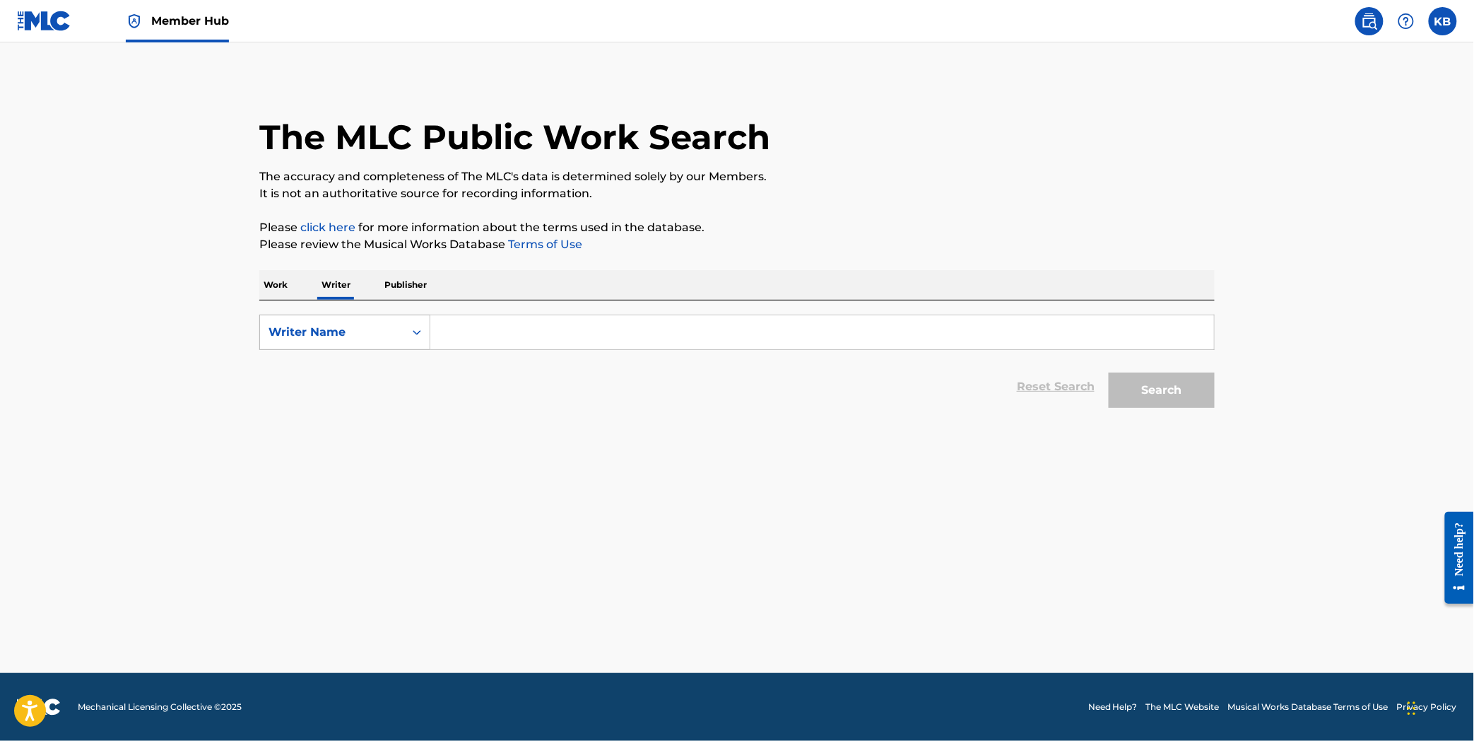
click at [358, 330] on div "Writer Name" at bounding box center [332, 332] width 127 height 17
click at [519, 333] on input "Search Form" at bounding box center [822, 332] width 784 height 34
paste input "[PERSON_NAME]"
type input "[PERSON_NAME]"
click at [1177, 392] on button "Search" at bounding box center [1162, 389] width 106 height 35
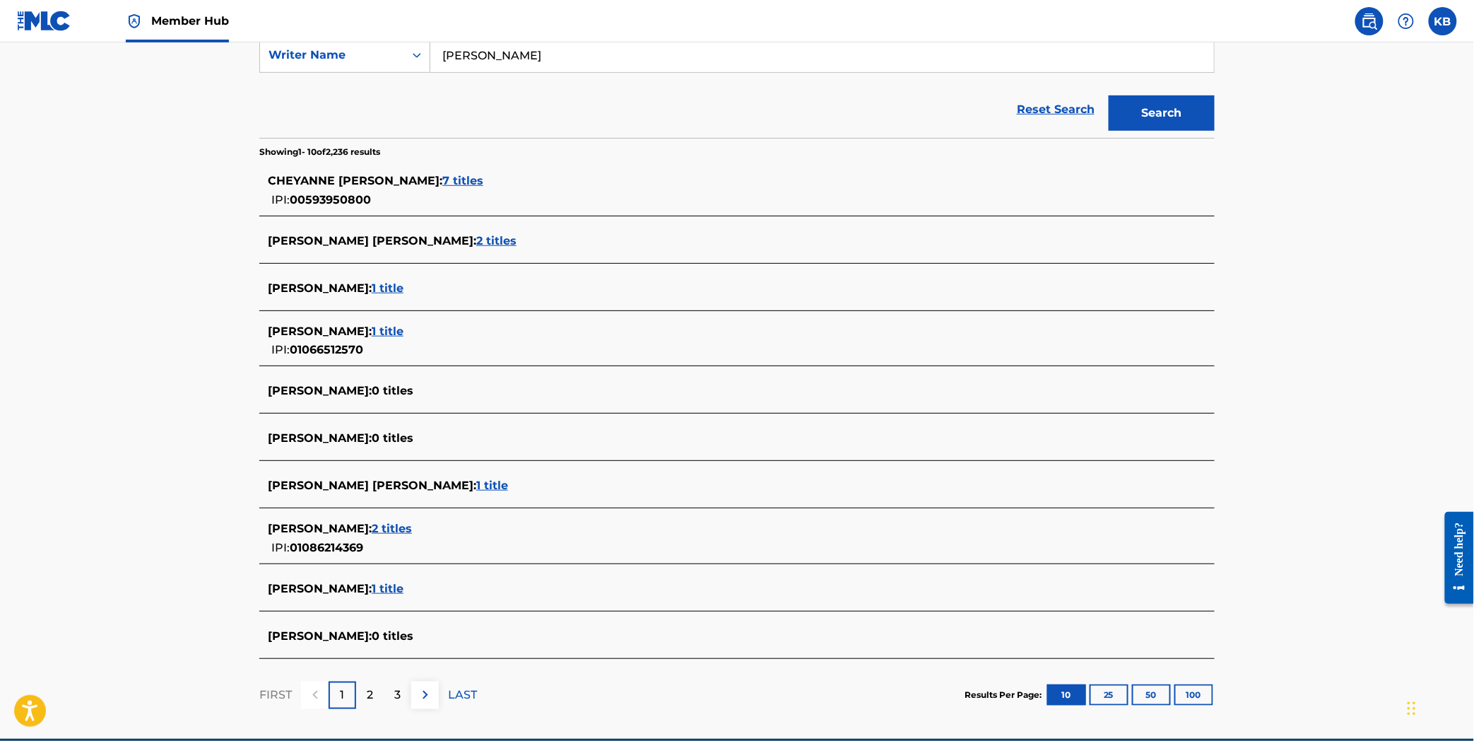
scroll to position [314, 0]
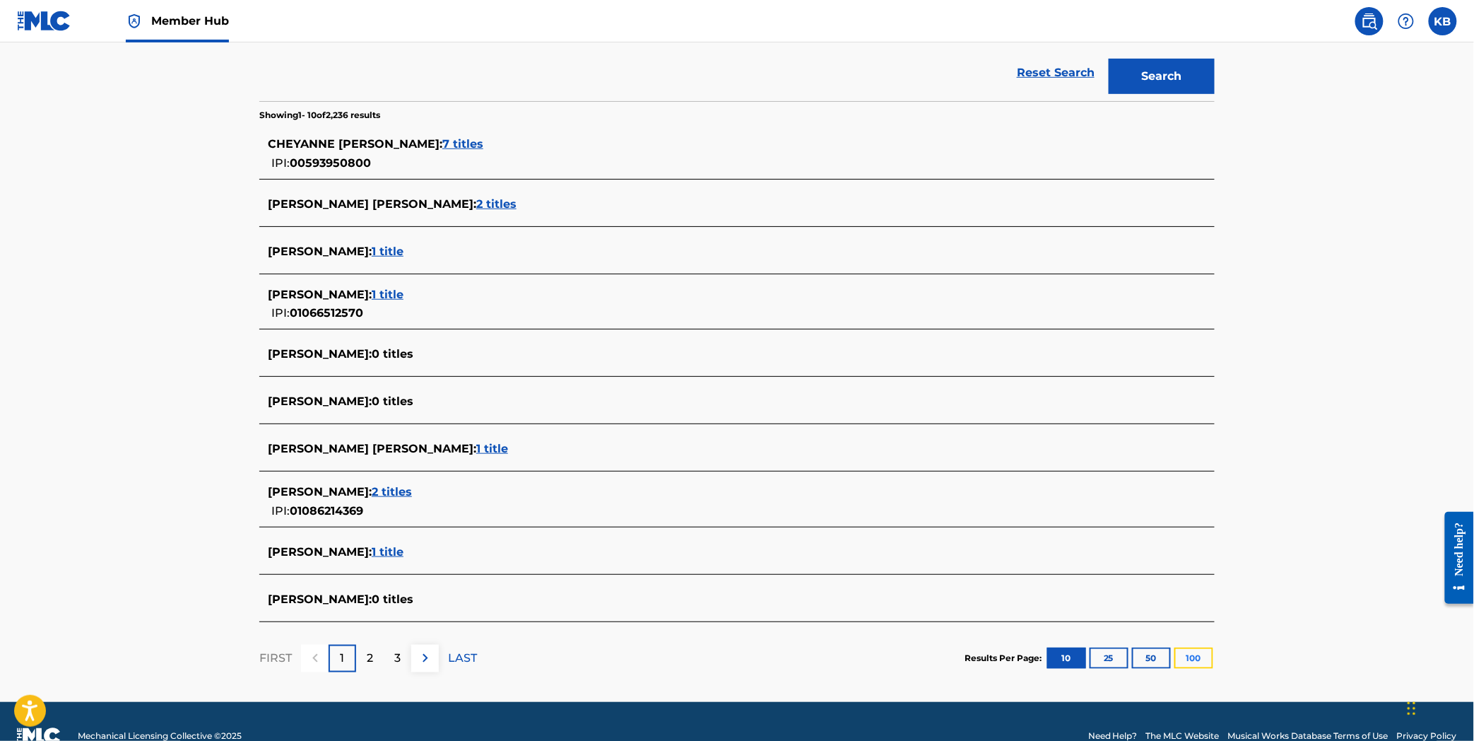
click at [1192, 656] on button "100" at bounding box center [1194, 657] width 39 height 21
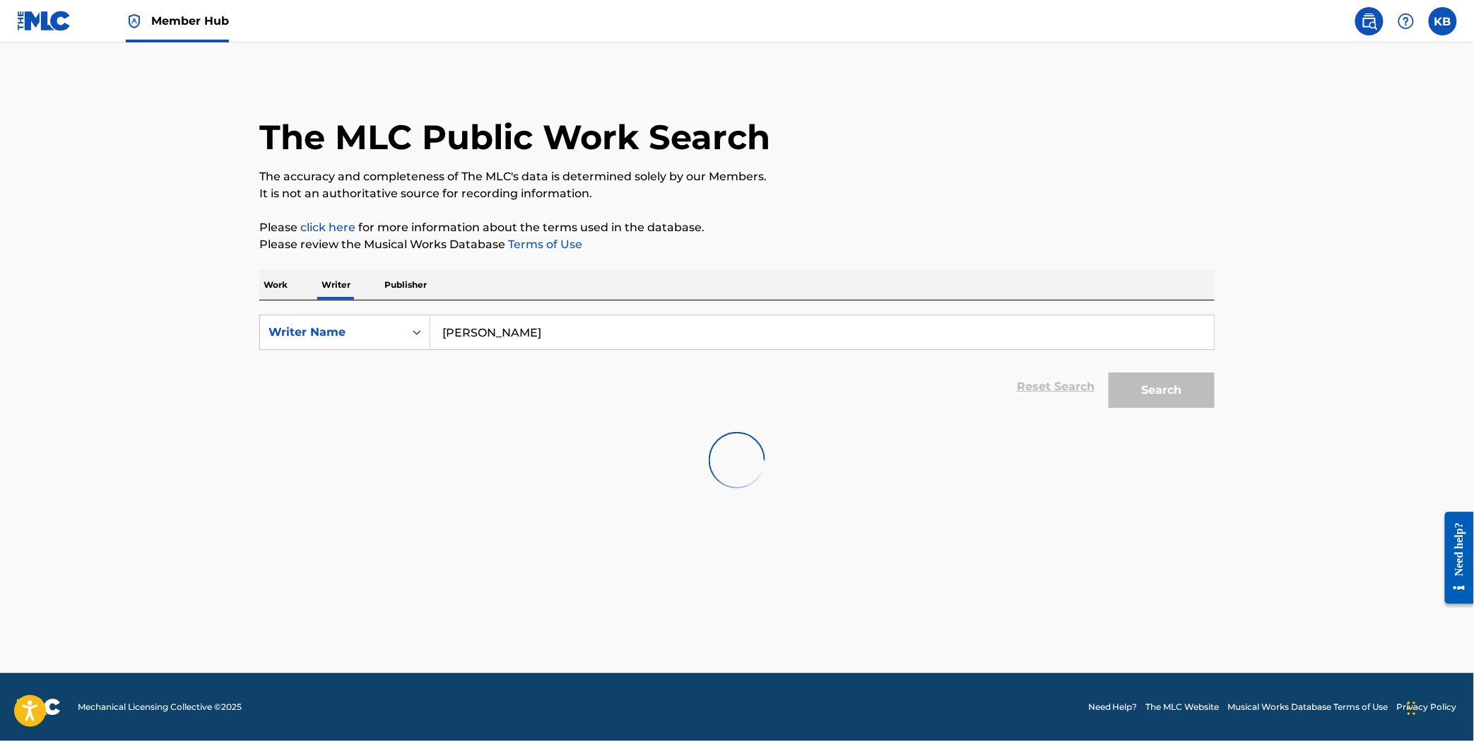
click at [399, 283] on p "Publisher" at bounding box center [405, 285] width 51 height 30
click at [505, 323] on input "Search Form" at bounding box center [822, 332] width 784 height 34
paste input "[PERSON_NAME]"
type input "[PERSON_NAME]"
drag, startPoint x: 1311, startPoint y: 407, endPoint x: 1245, endPoint y: 396, distance: 67.4
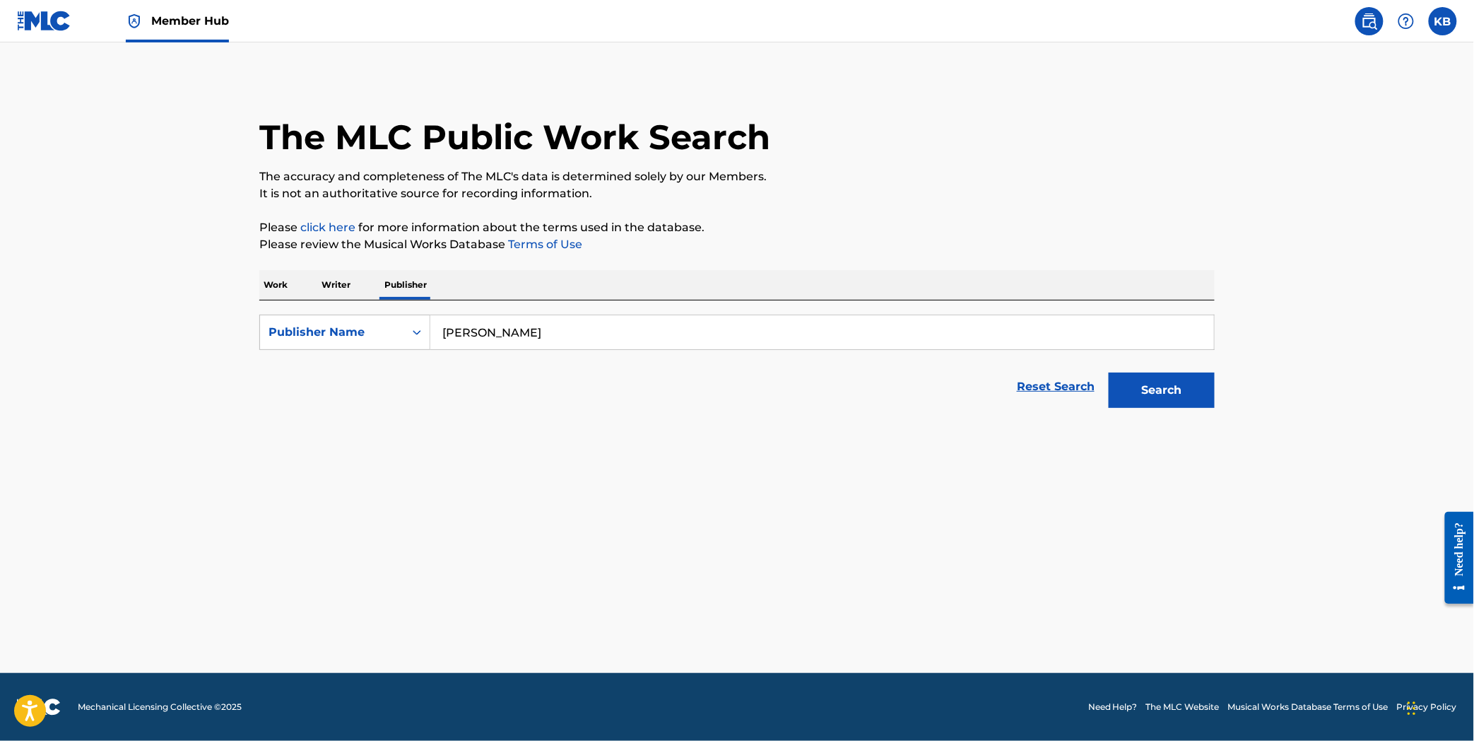
click at [1304, 401] on main "The MLC Public Work Search The accuracy and completeness of The MLC's data is d…" at bounding box center [737, 357] width 1474 height 630
click at [1198, 393] on button "Search" at bounding box center [1162, 389] width 106 height 35
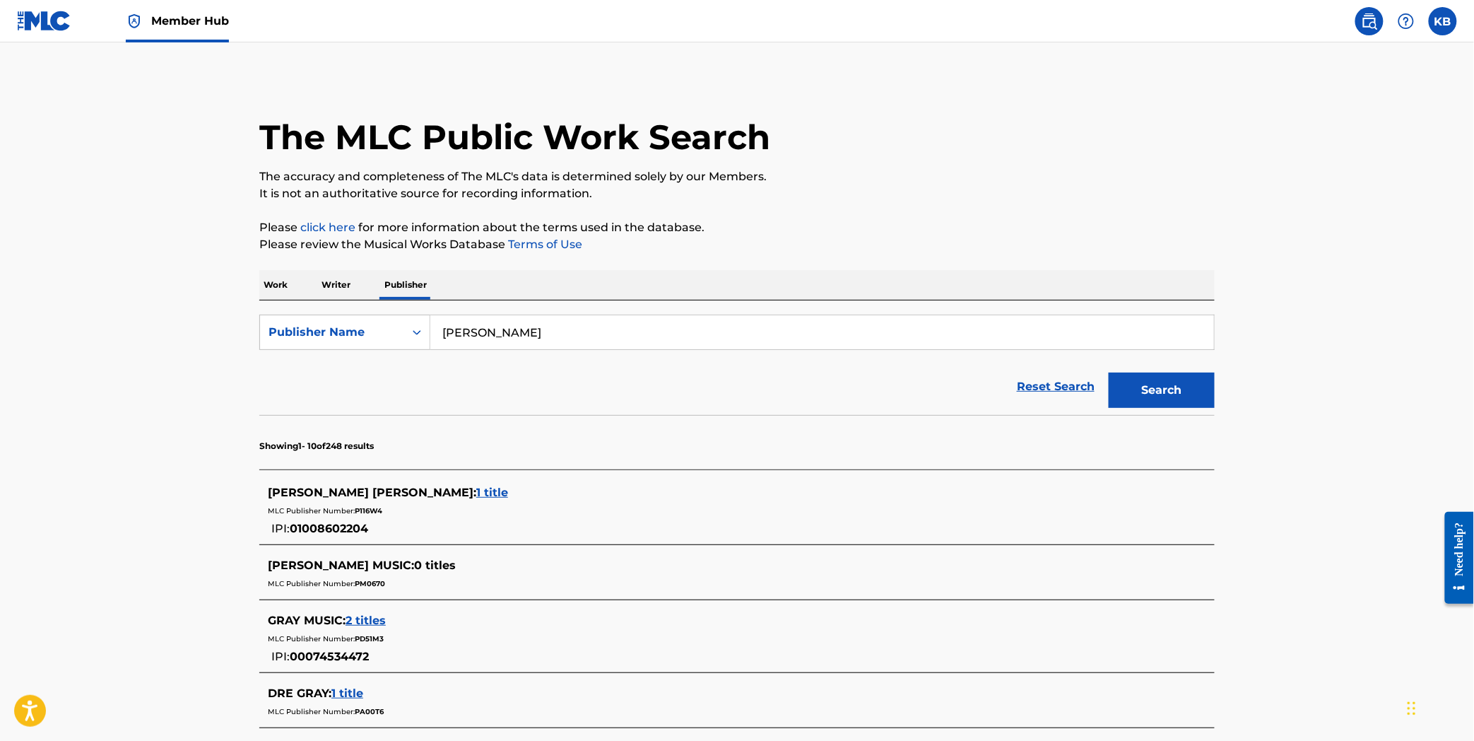
click at [333, 293] on p "Writer" at bounding box center [335, 285] width 37 height 30
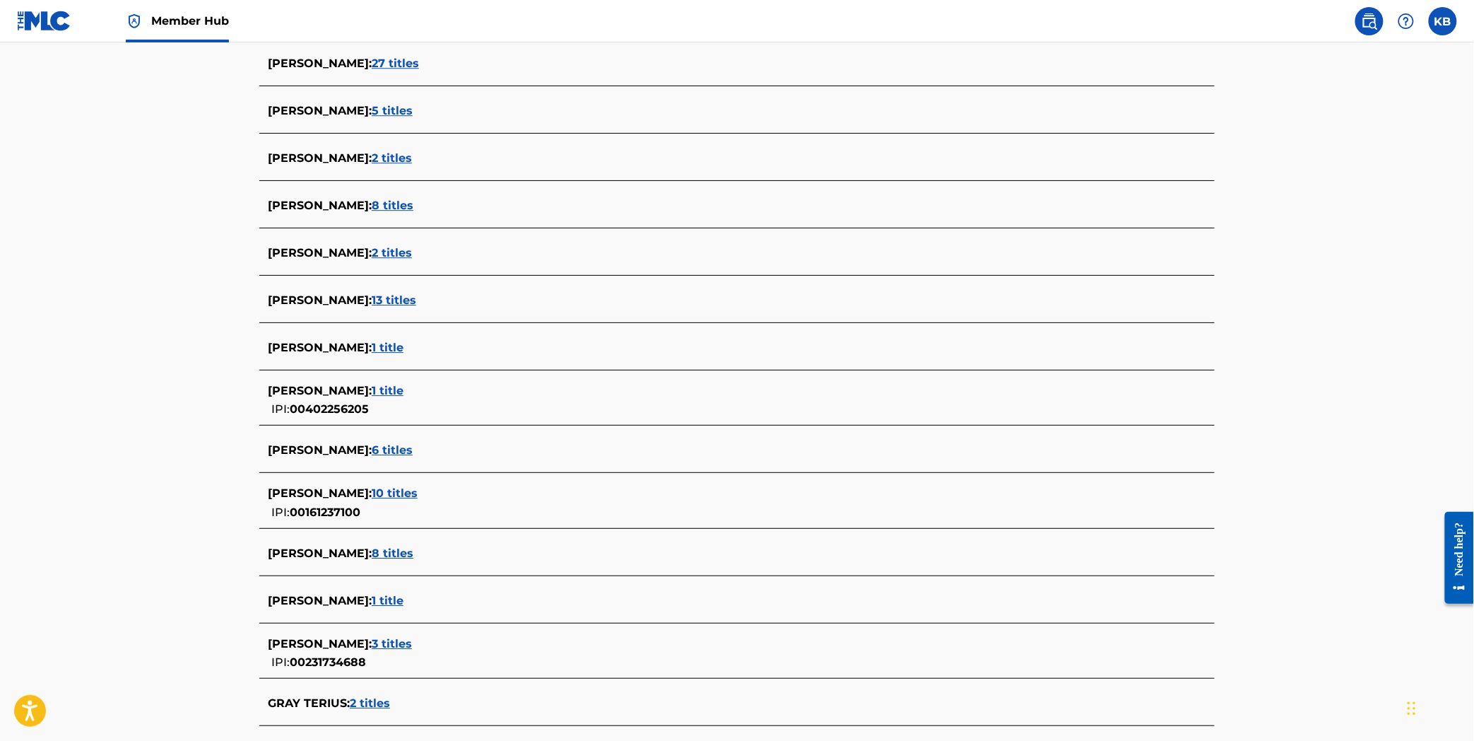
scroll to position [1570, 0]
